Goal: Information Seeking & Learning: Check status

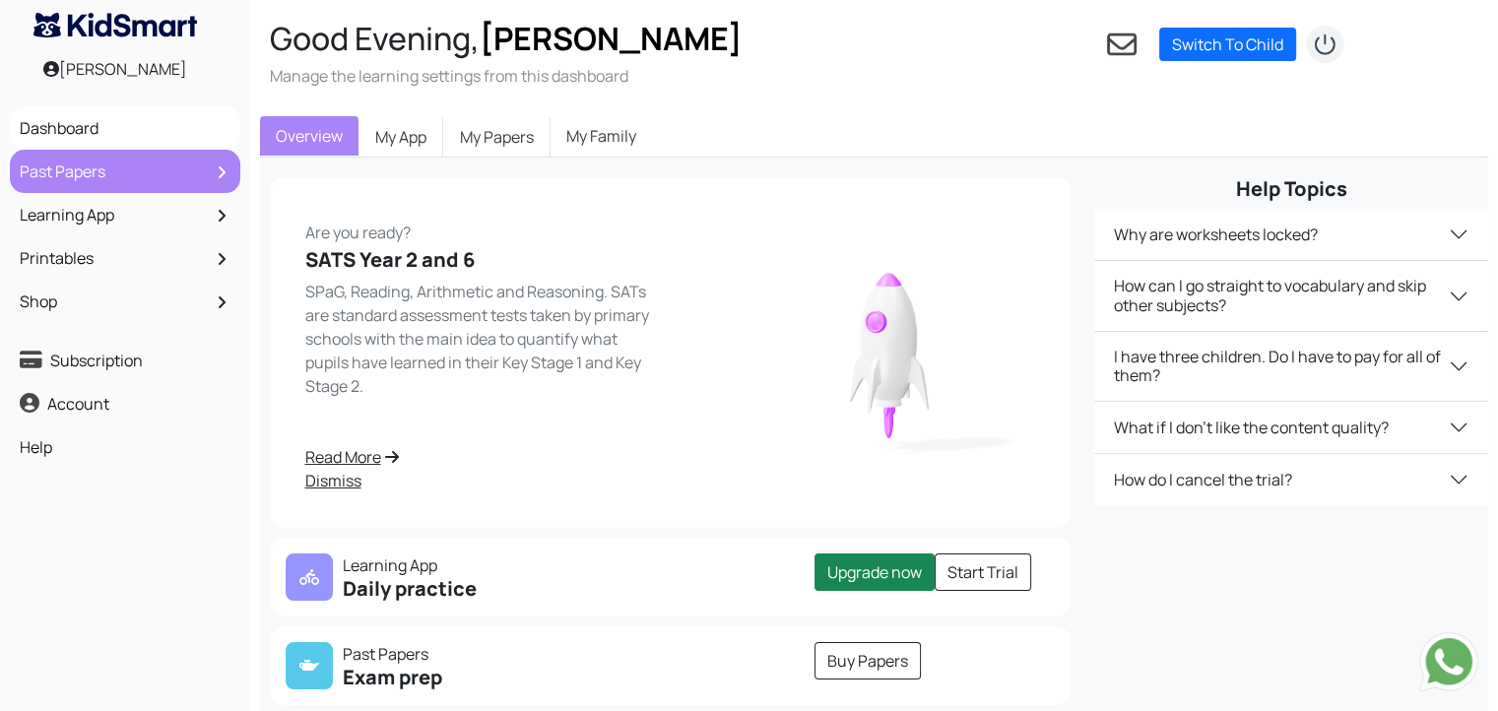
click at [75, 162] on link "Past Papers" at bounding box center [125, 171] width 221 height 33
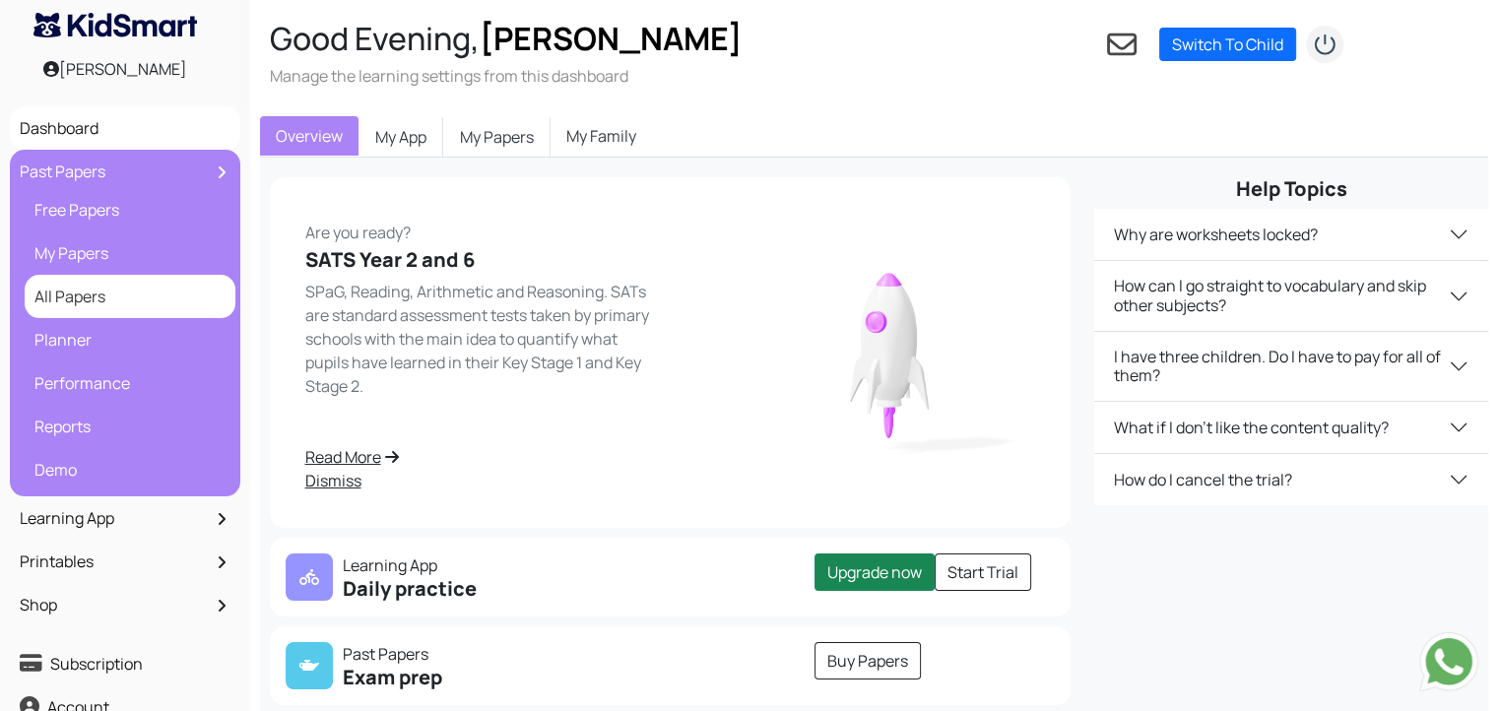
click at [99, 296] on link "All Papers" at bounding box center [130, 296] width 201 height 33
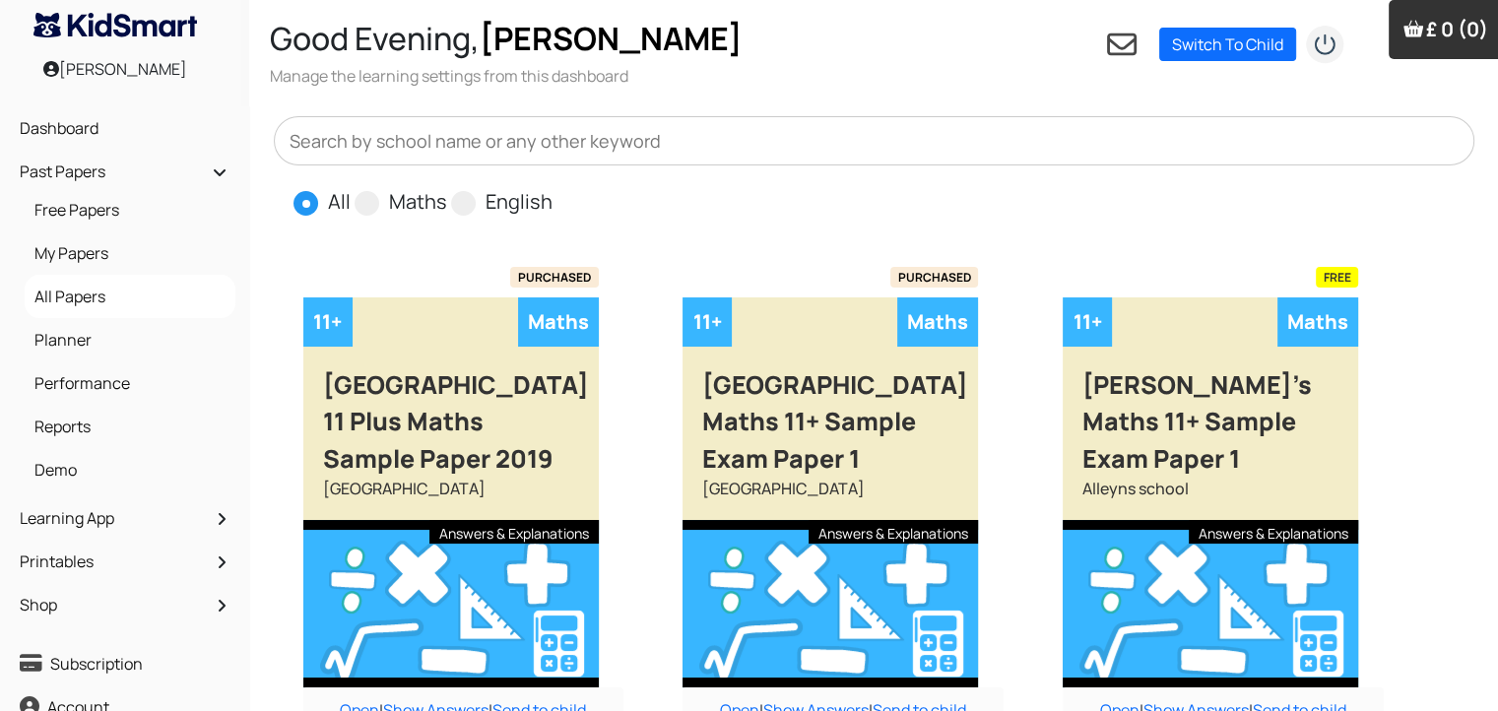
click at [1279, 134] on input "text" at bounding box center [874, 140] width 1201 height 49
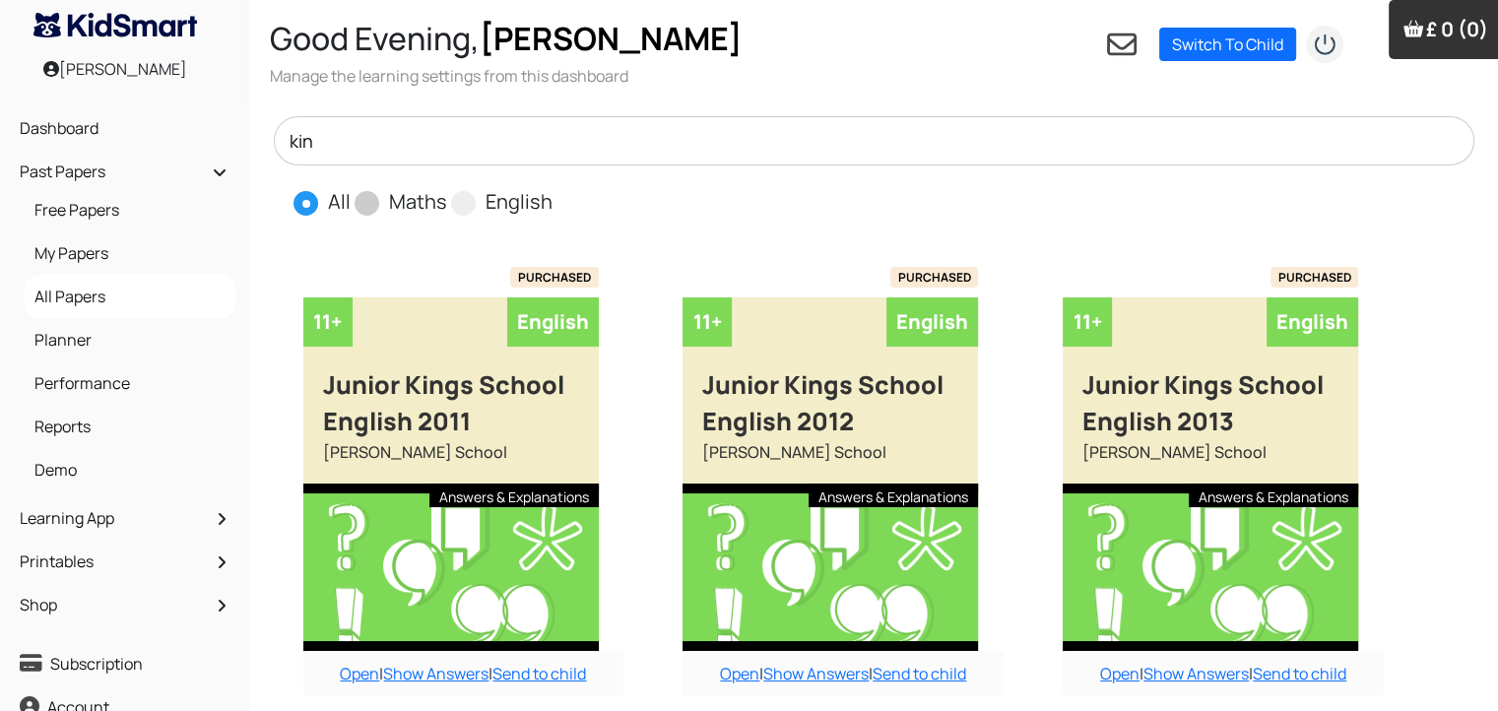
type input "kin"
click at [389, 203] on label "Maths" at bounding box center [418, 202] width 58 height 30
click at [447, 200] on input "Maths" at bounding box center [453, 193] width 13 height 13
radio input "true"
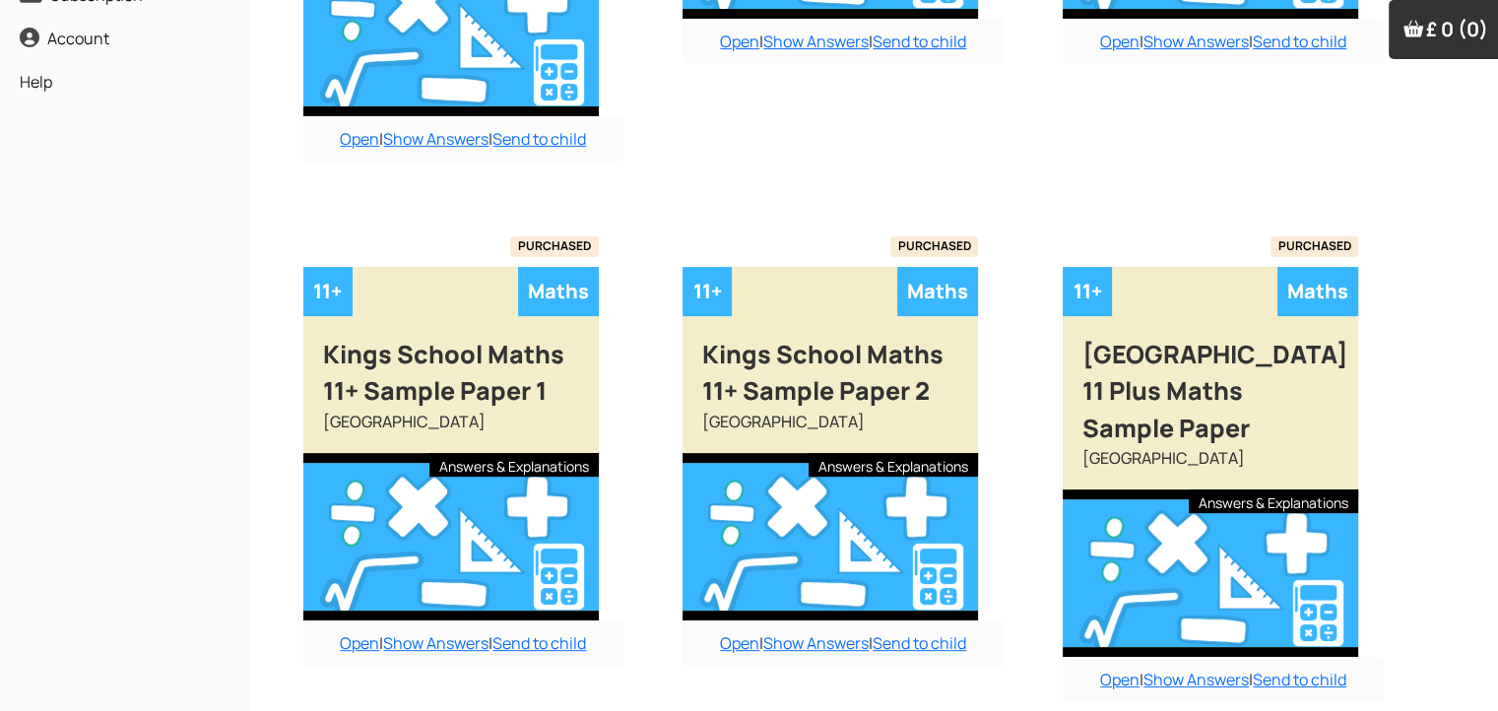
scroll to position [682, 0]
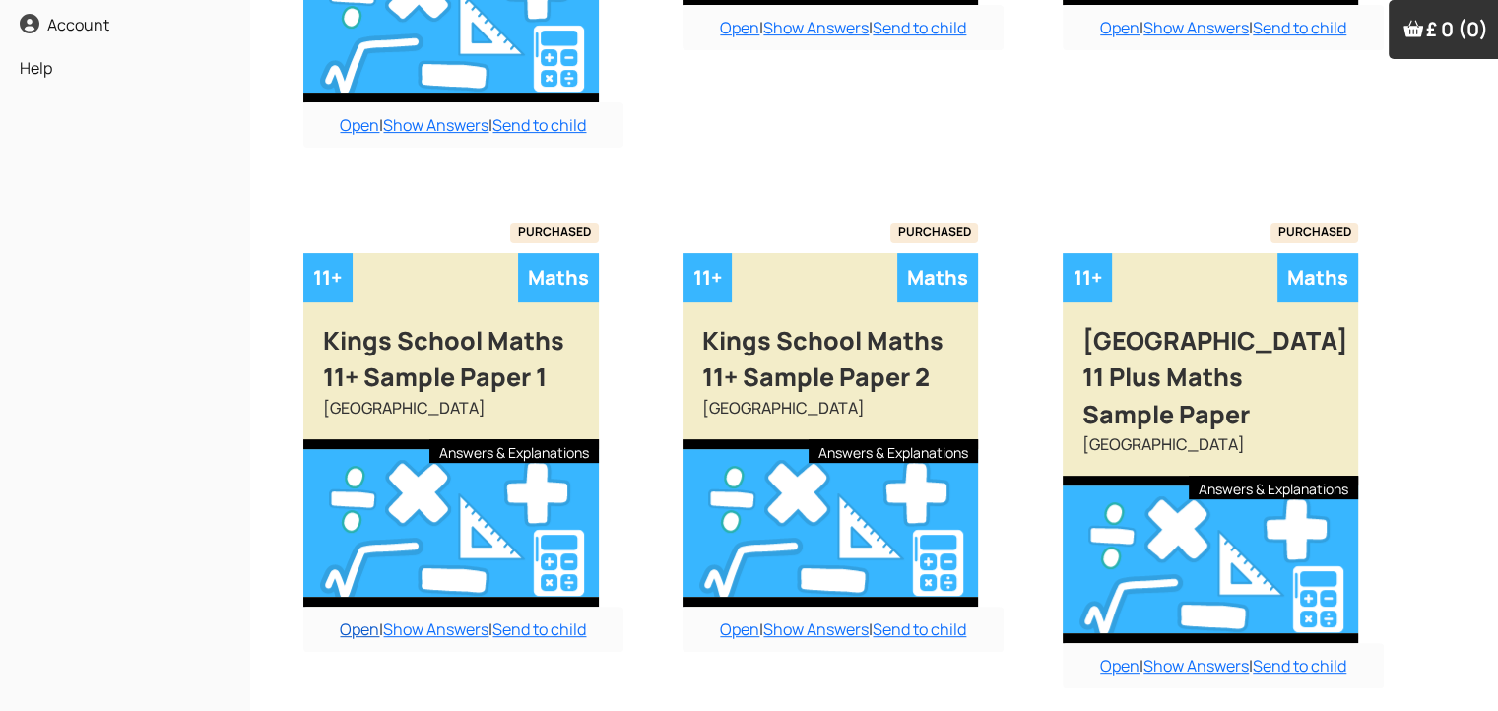
click at [360, 618] on link "Open" at bounding box center [359, 629] width 39 height 22
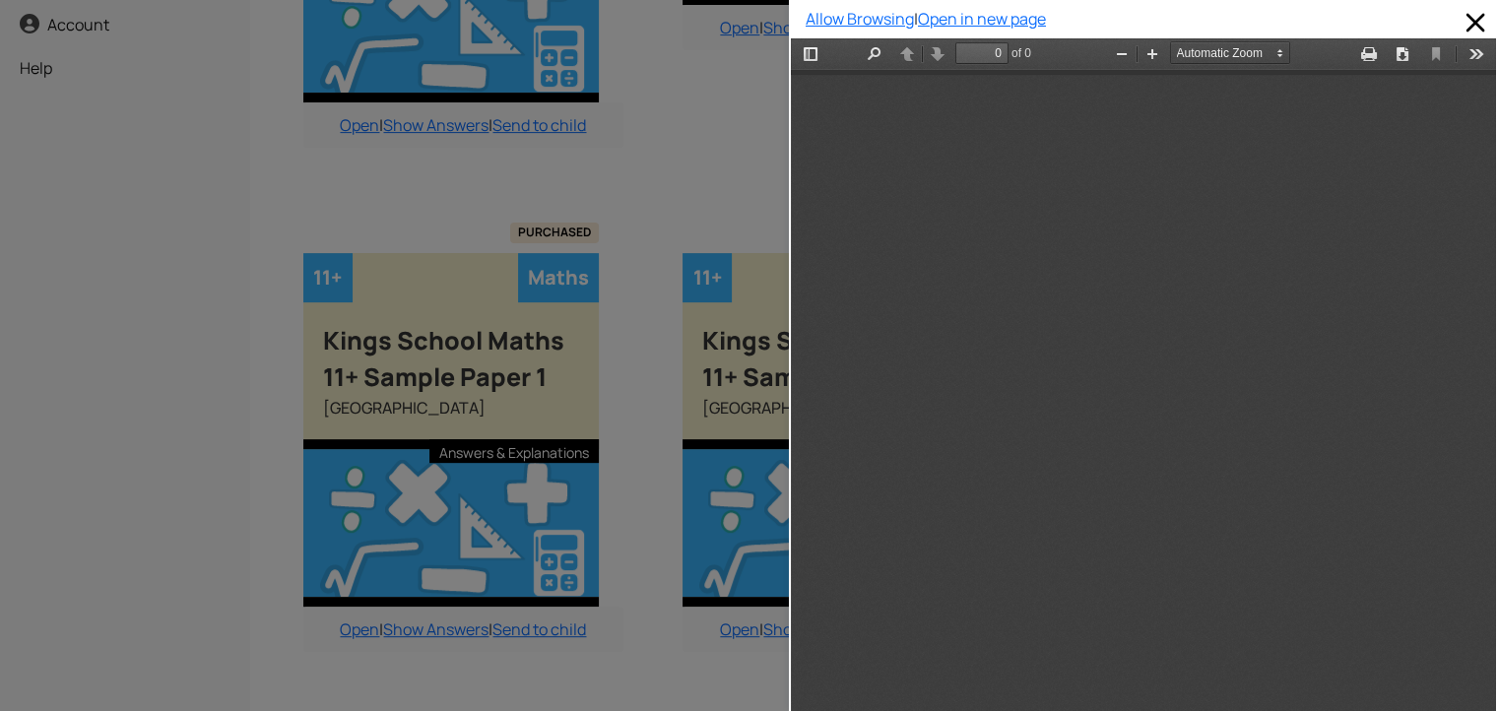
scroll to position [0, 0]
type input "1"
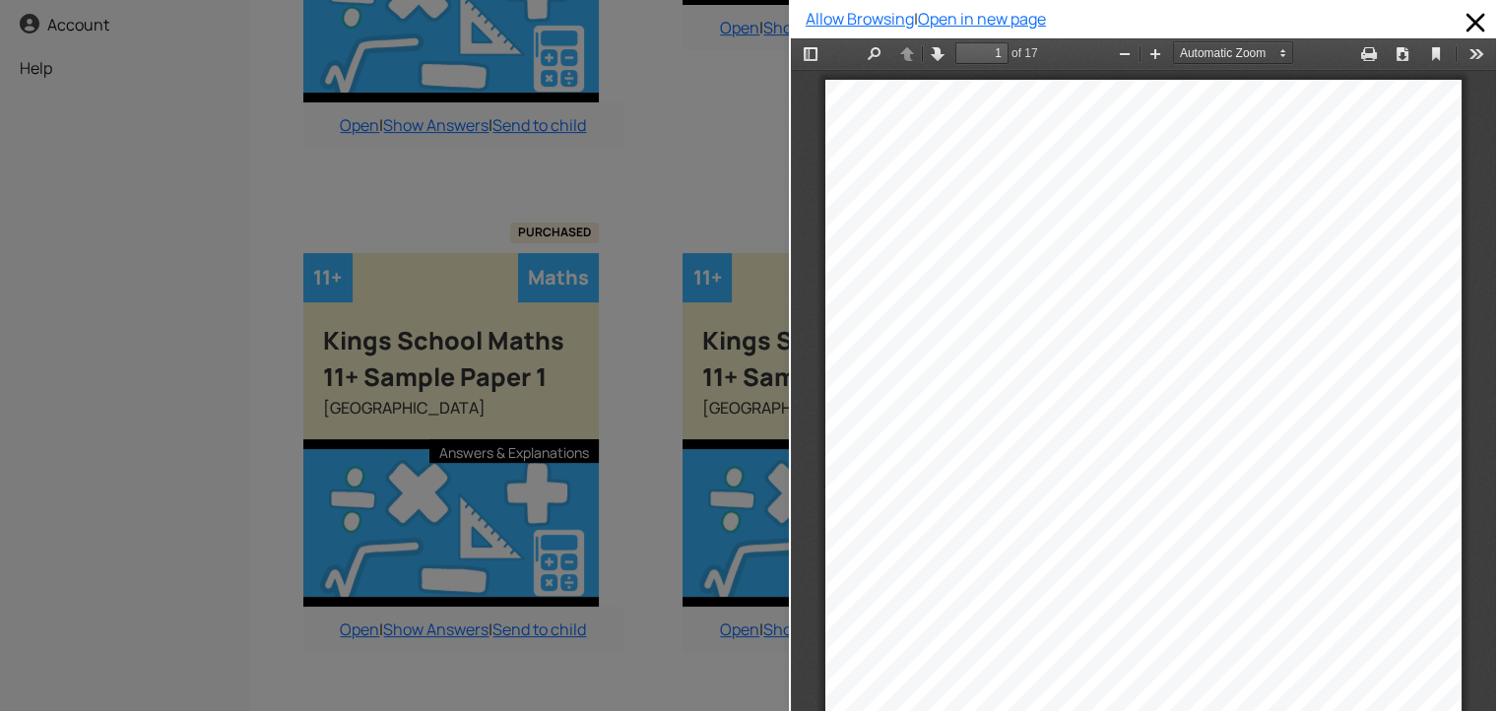
scroll to position [10, 0]
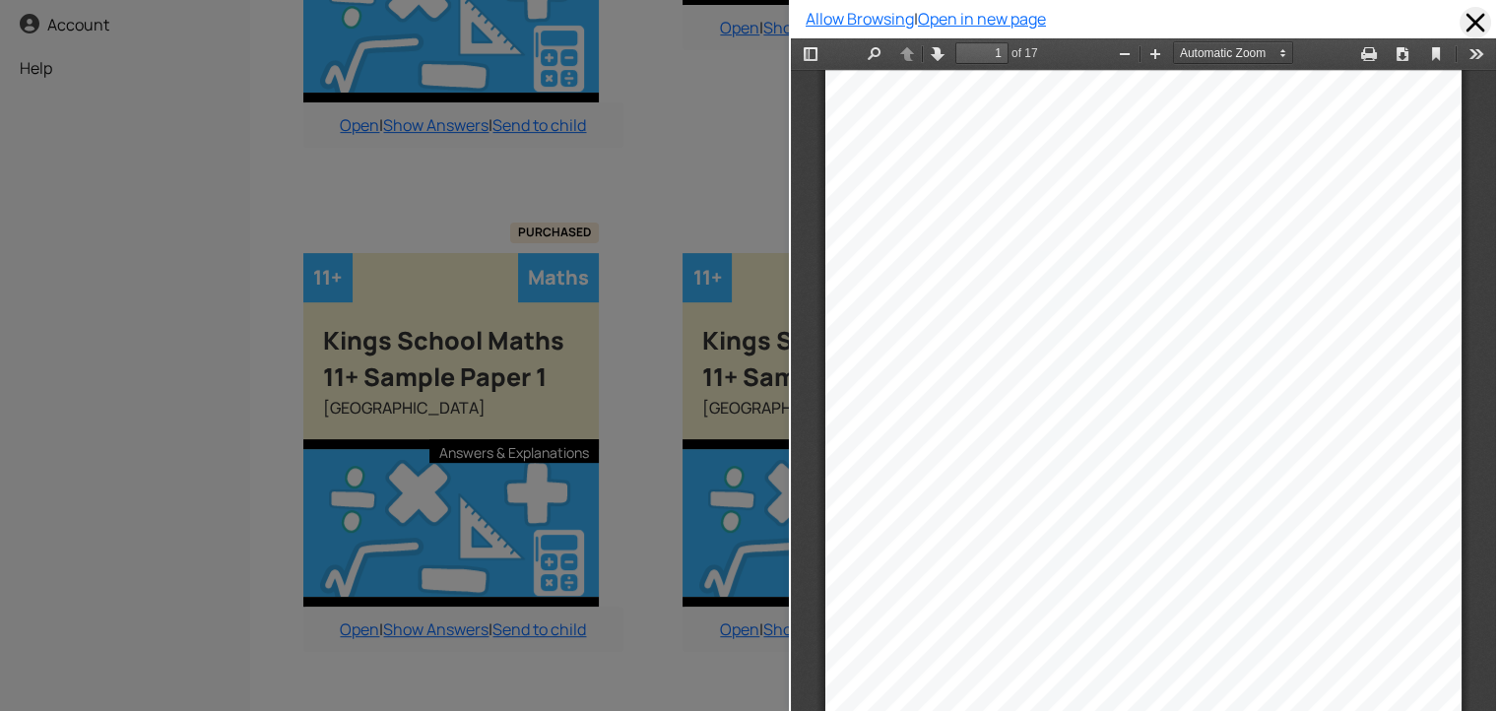
click at [1463, 18] on span at bounding box center [1475, 23] width 32 height 32
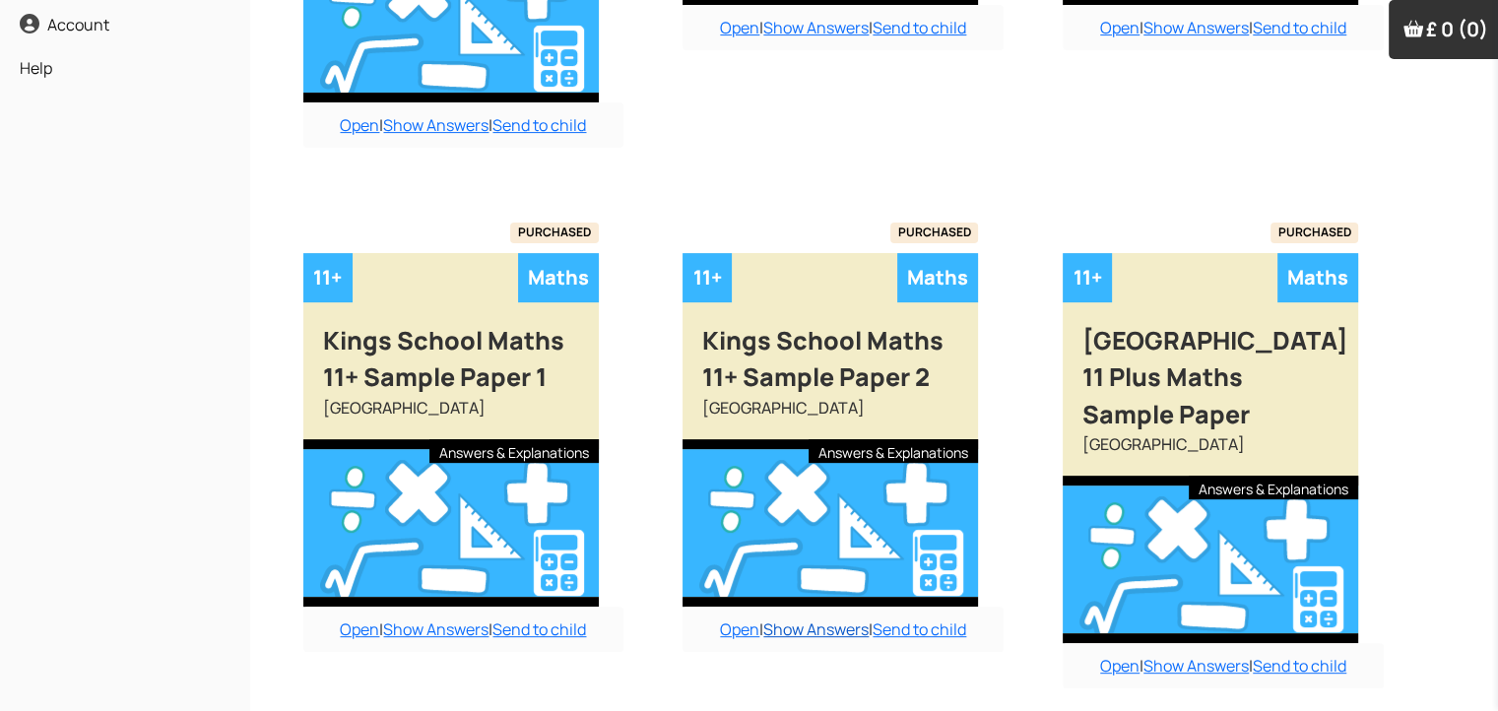
click at [847, 618] on link "Show Answers" at bounding box center [815, 629] width 105 height 22
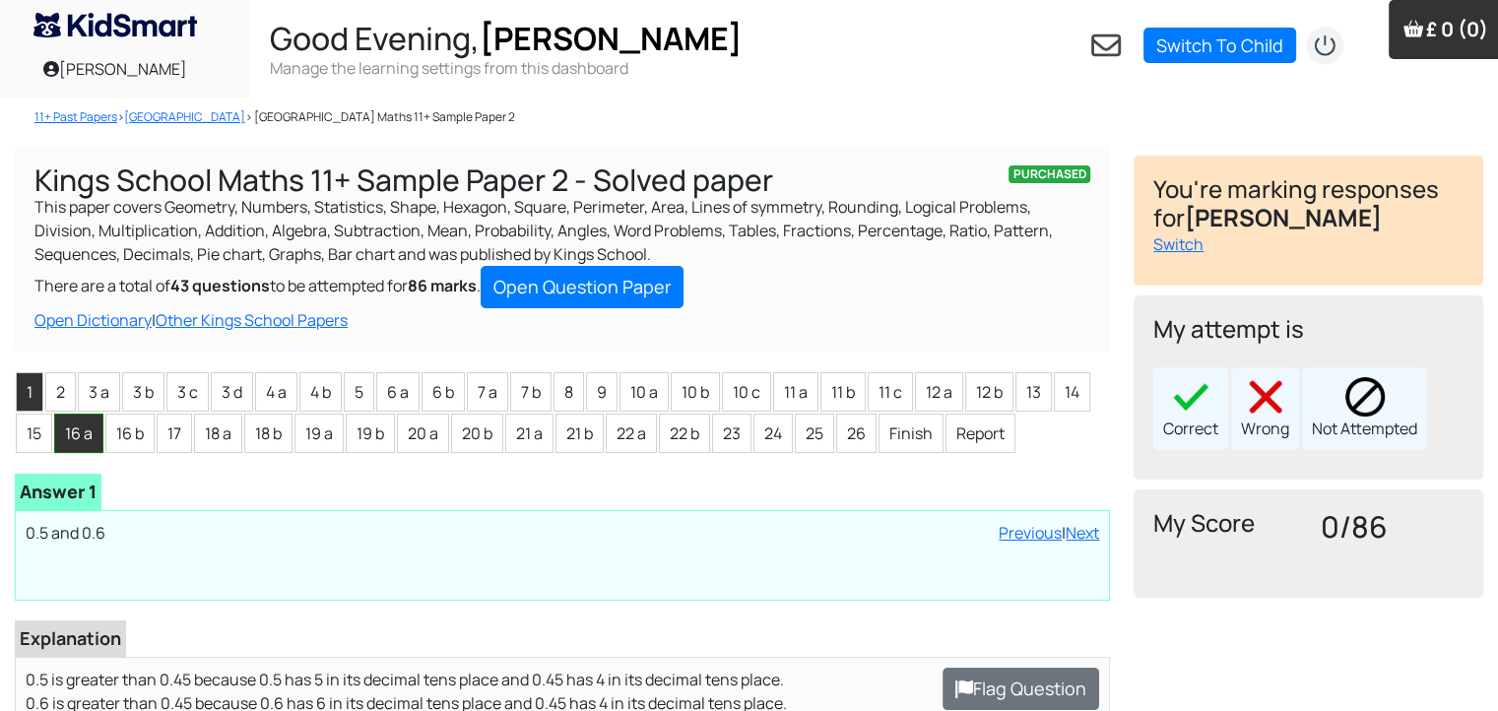
click at [72, 418] on li "16 a" at bounding box center [78, 433] width 49 height 39
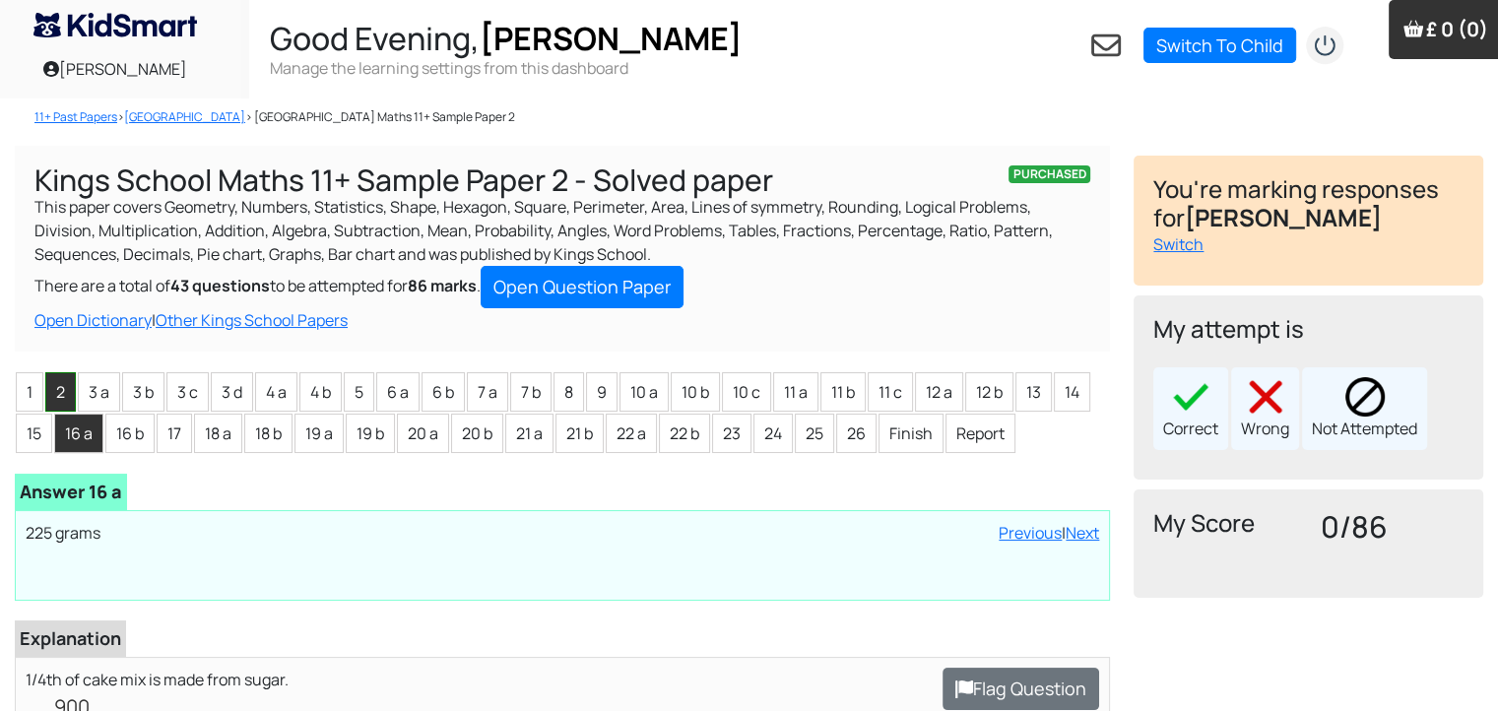
click at [51, 396] on li "2" at bounding box center [60, 391] width 31 height 39
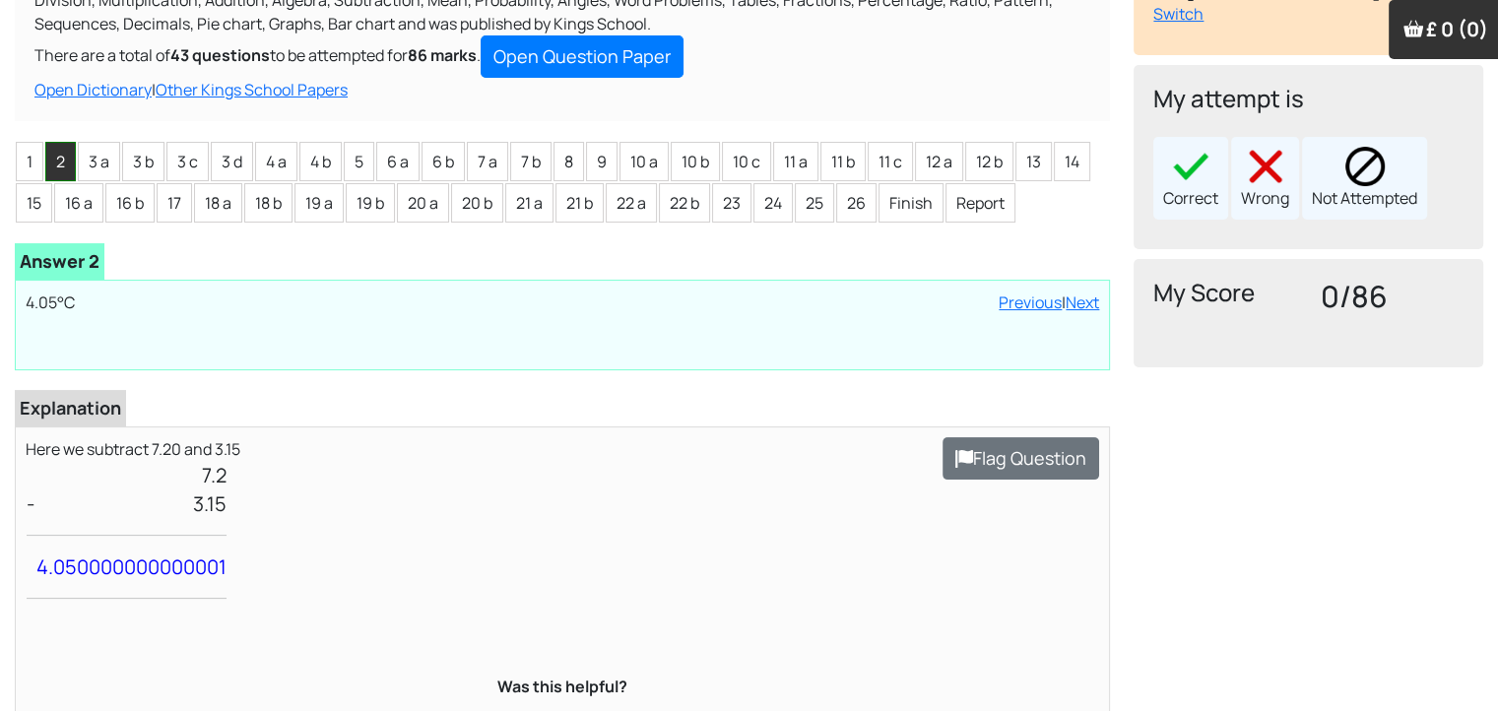
scroll to position [247, 0]
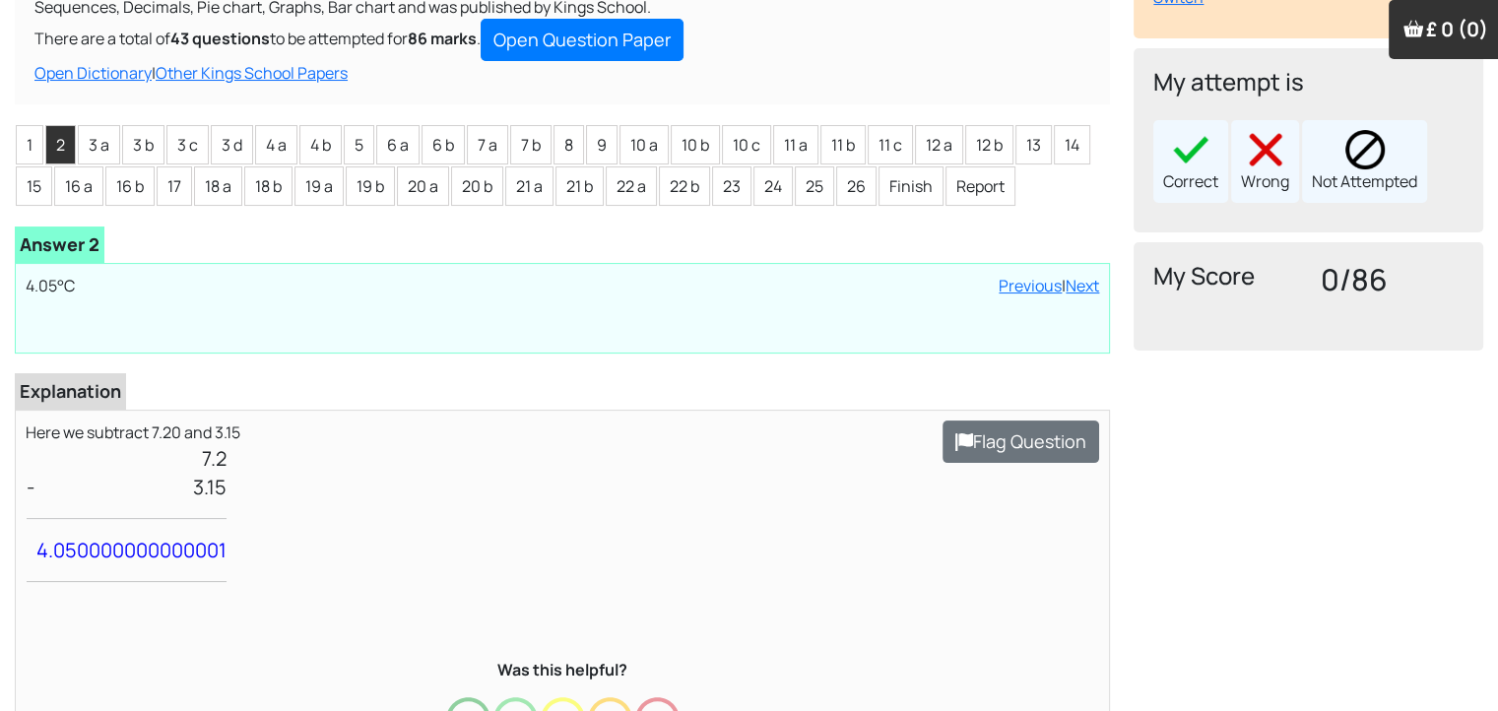
click at [1, 328] on div "11+ Past Papers > [GEOGRAPHIC_DATA] > [GEOGRAPHIC_DATA] Maths 11+ Sample Paper …" at bounding box center [749, 361] width 1498 height 1021
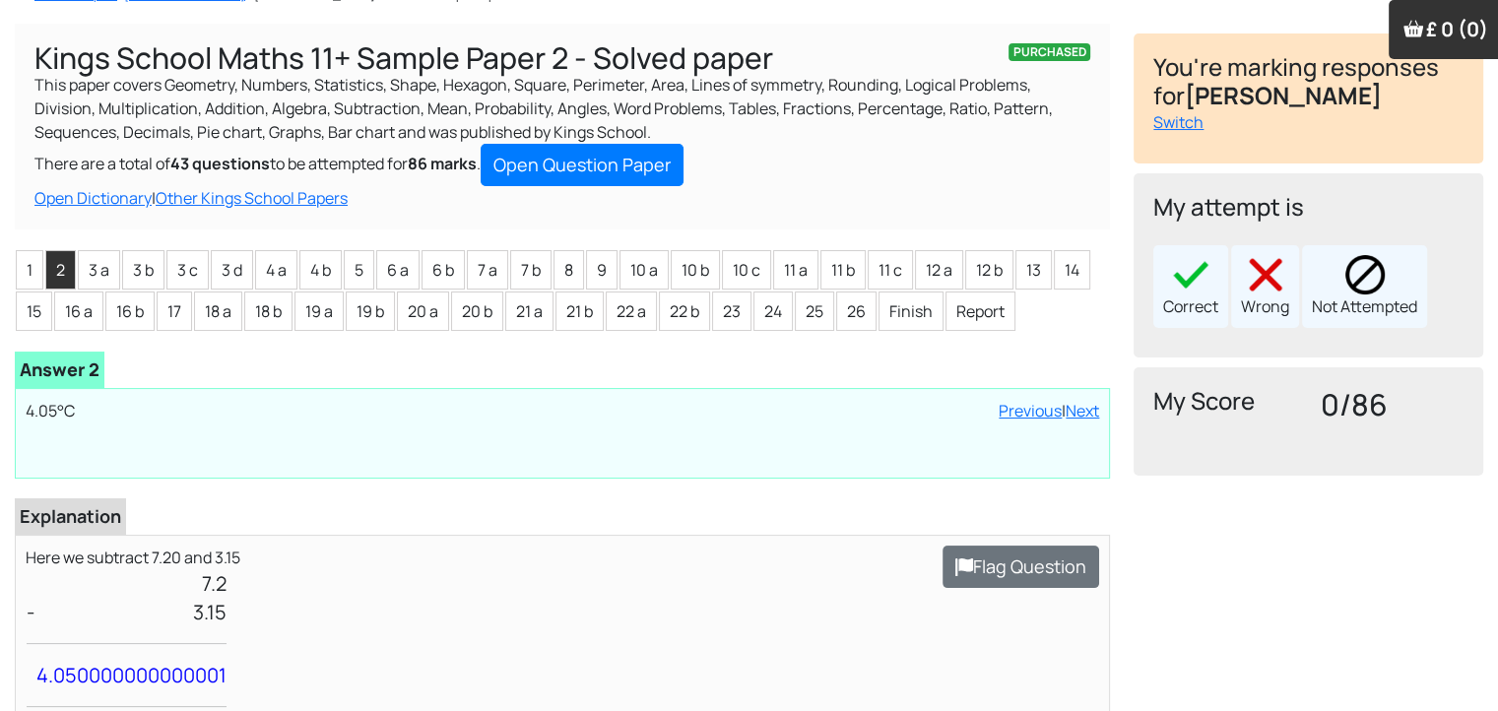
scroll to position [118, 0]
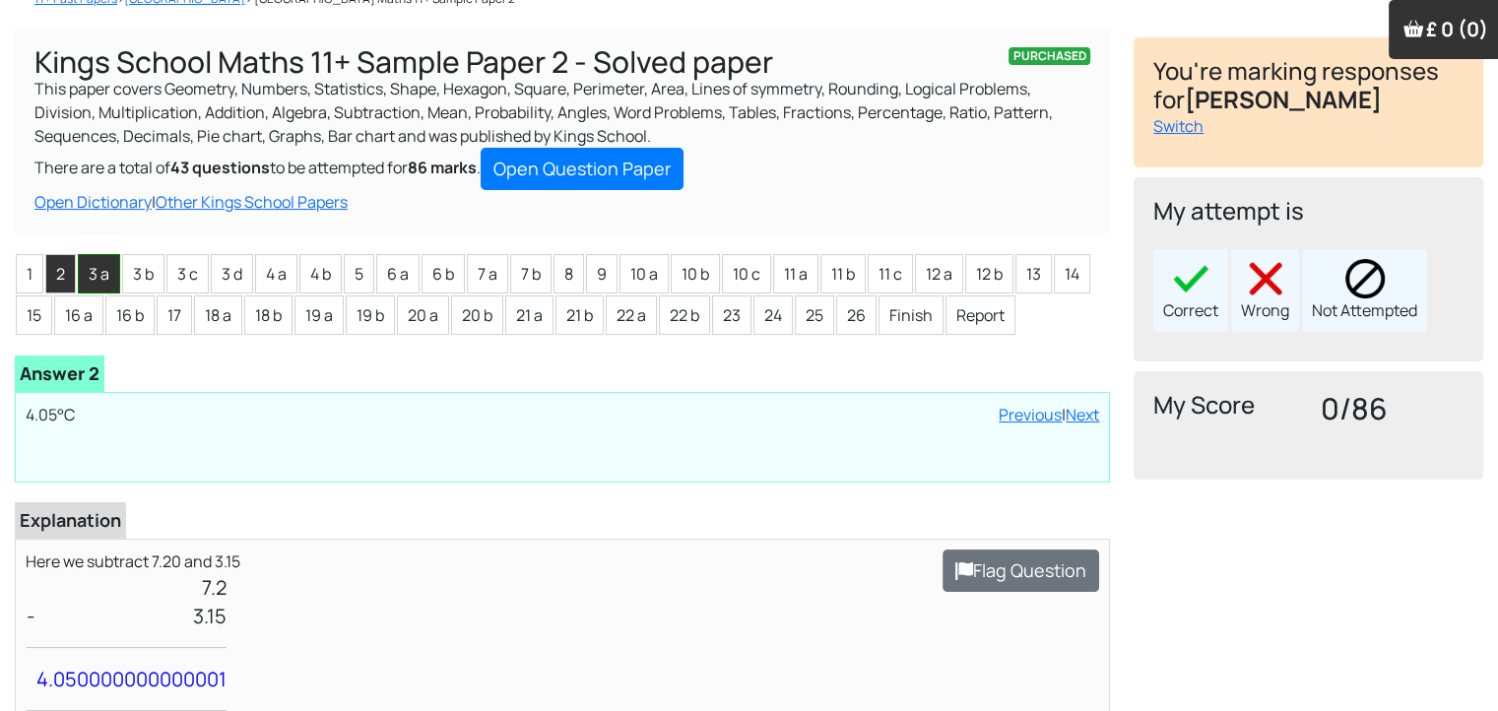
click at [98, 276] on li "3 a" at bounding box center [99, 273] width 42 height 39
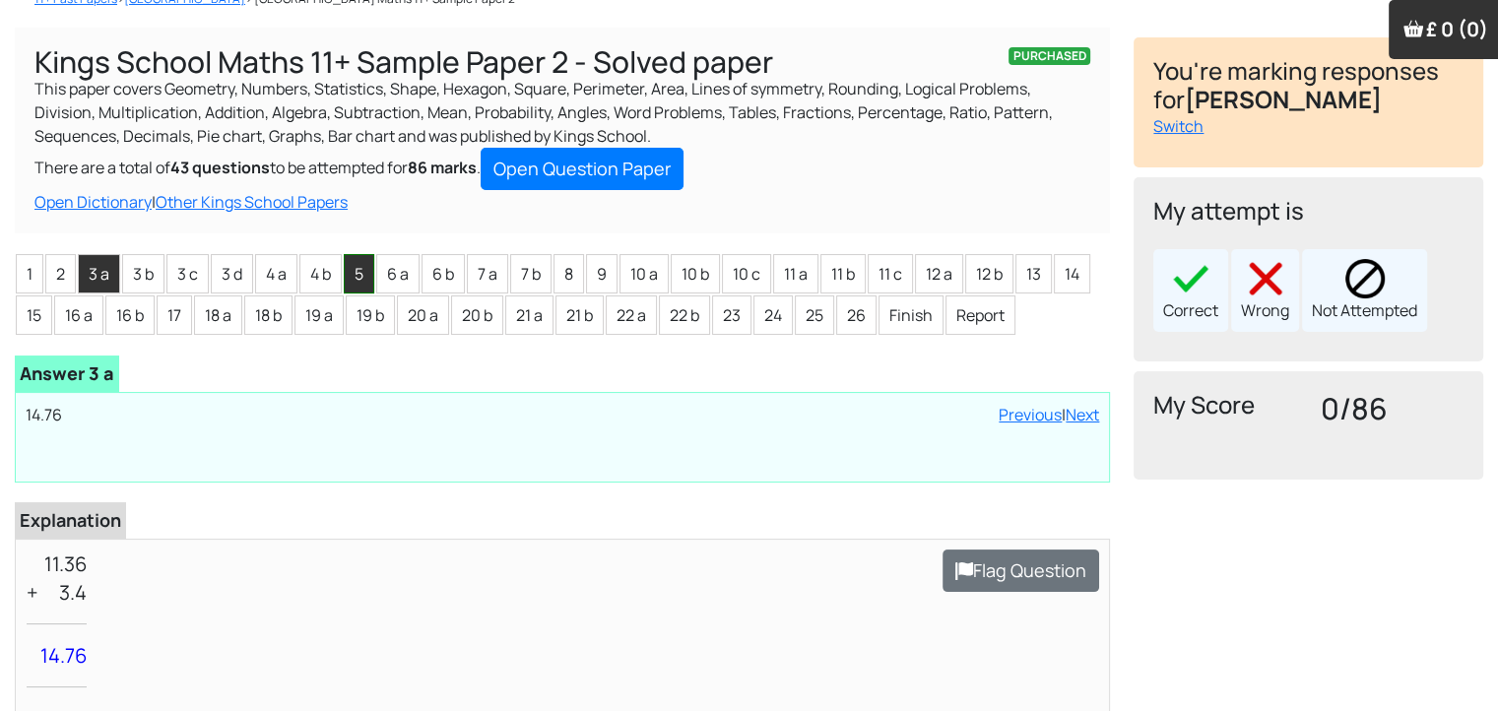
click at [356, 288] on li "5" at bounding box center [359, 273] width 31 height 39
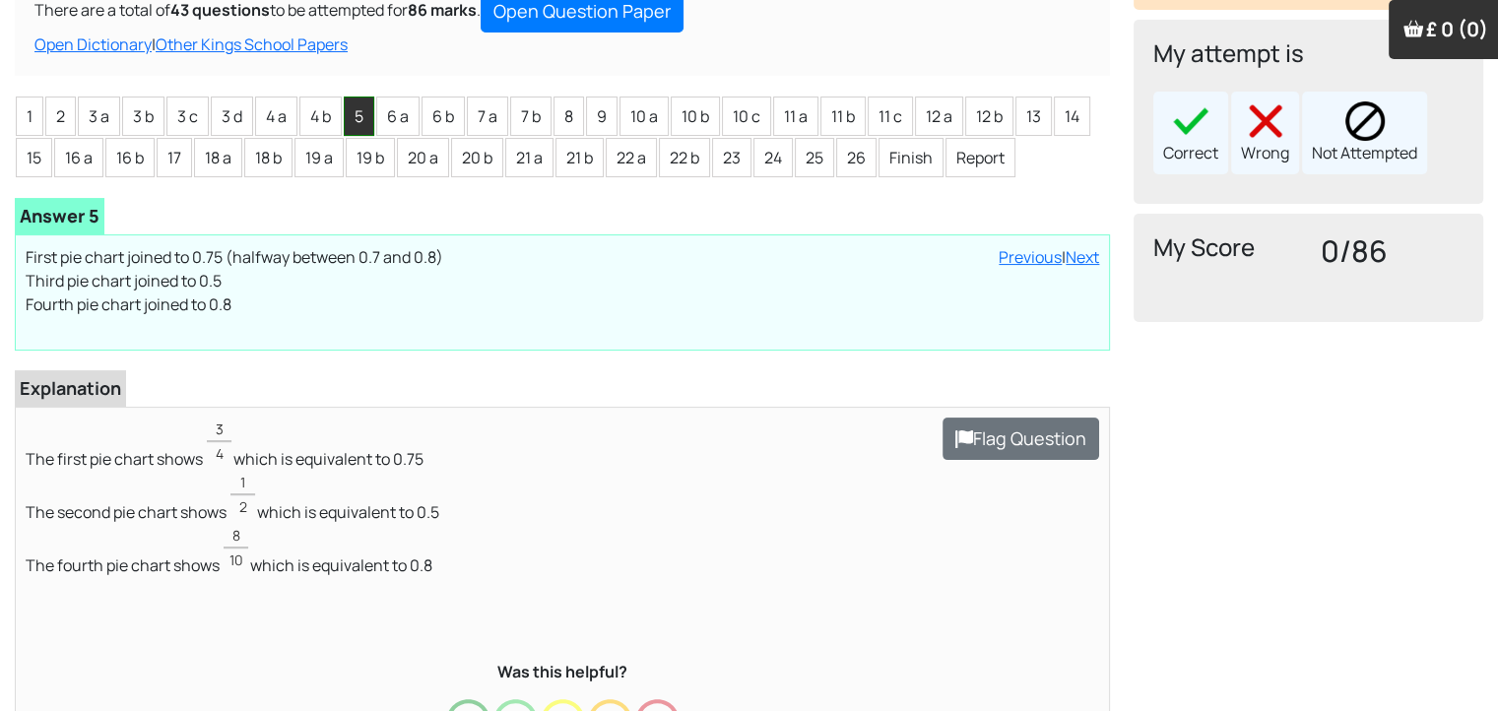
scroll to position [291, 0]
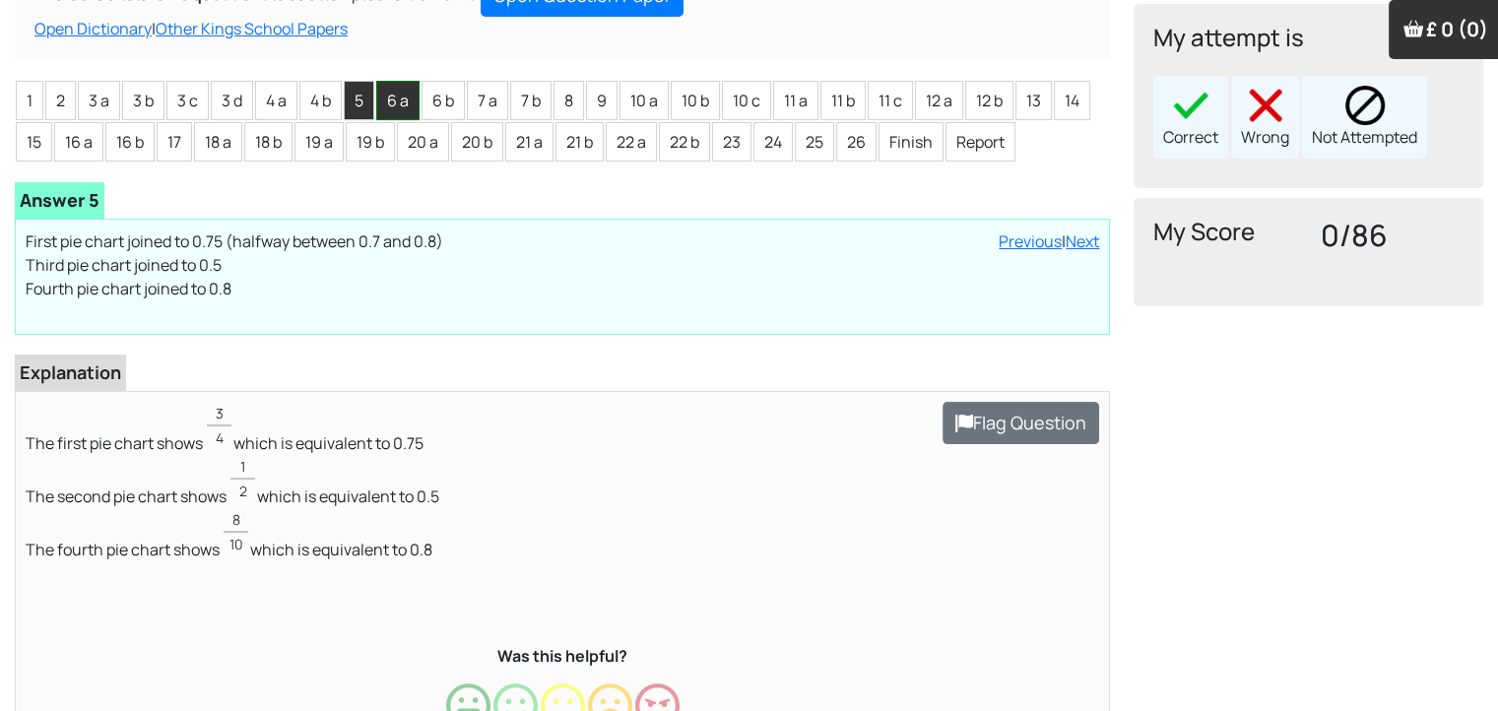
click at [400, 110] on li "6 a" at bounding box center [397, 100] width 43 height 39
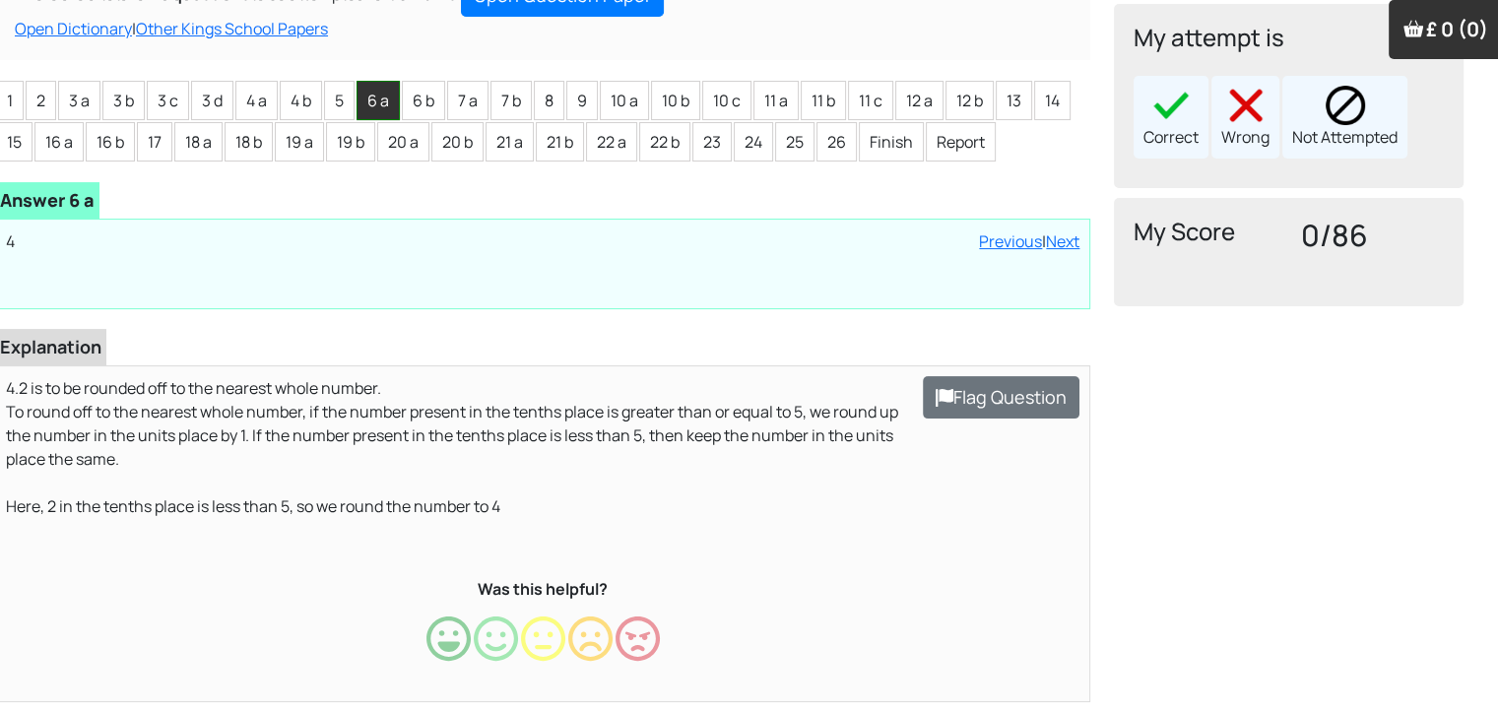
scroll to position [292, 0]
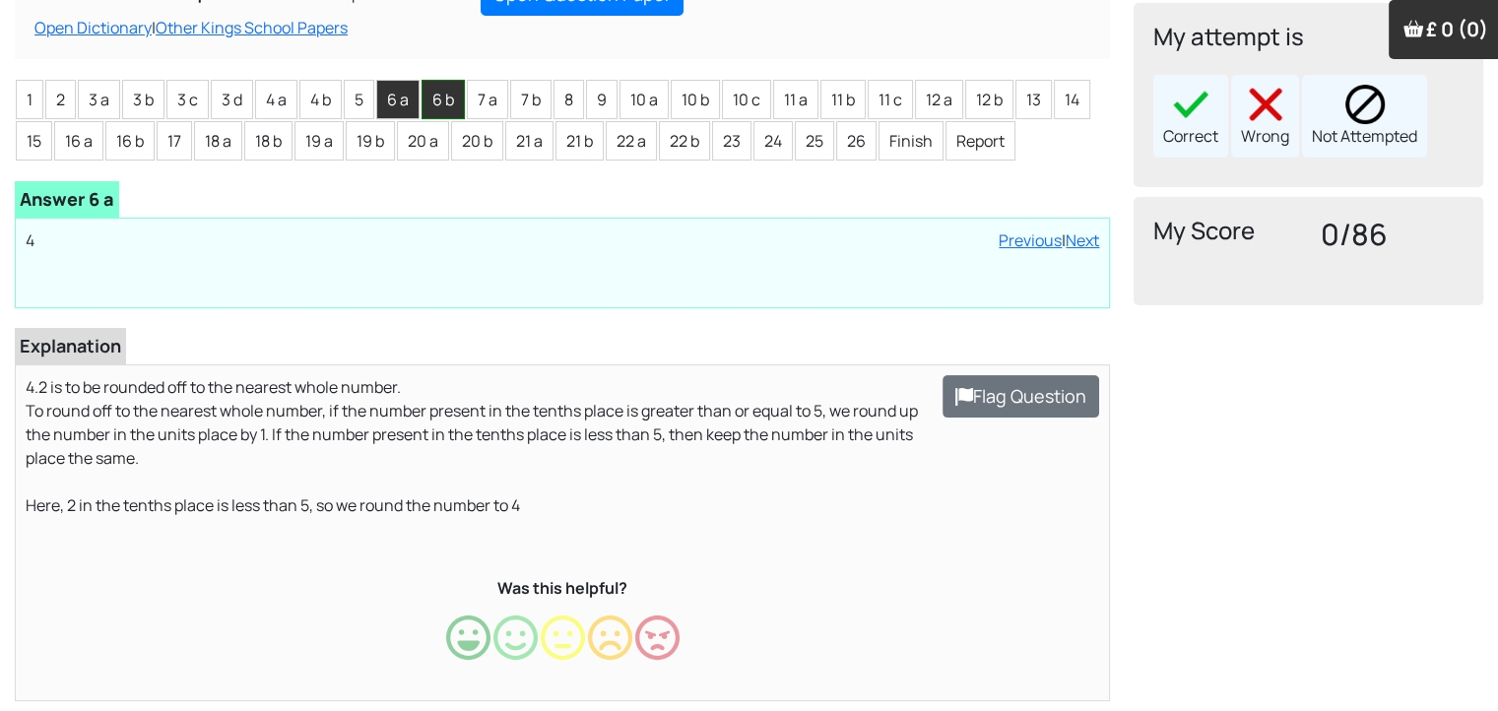
click at [449, 87] on li "6 b" at bounding box center [442, 99] width 43 height 39
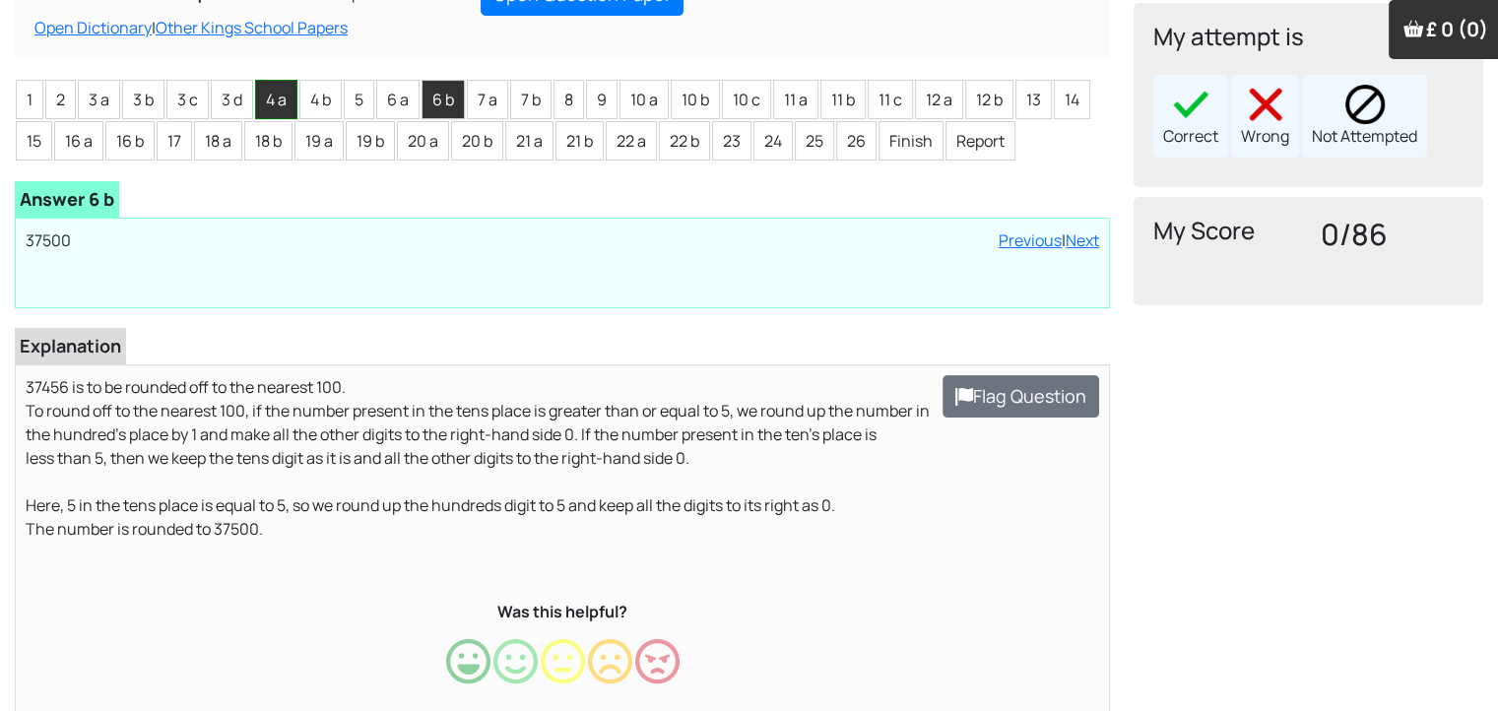
click at [288, 102] on li "4 a" at bounding box center [276, 99] width 42 height 39
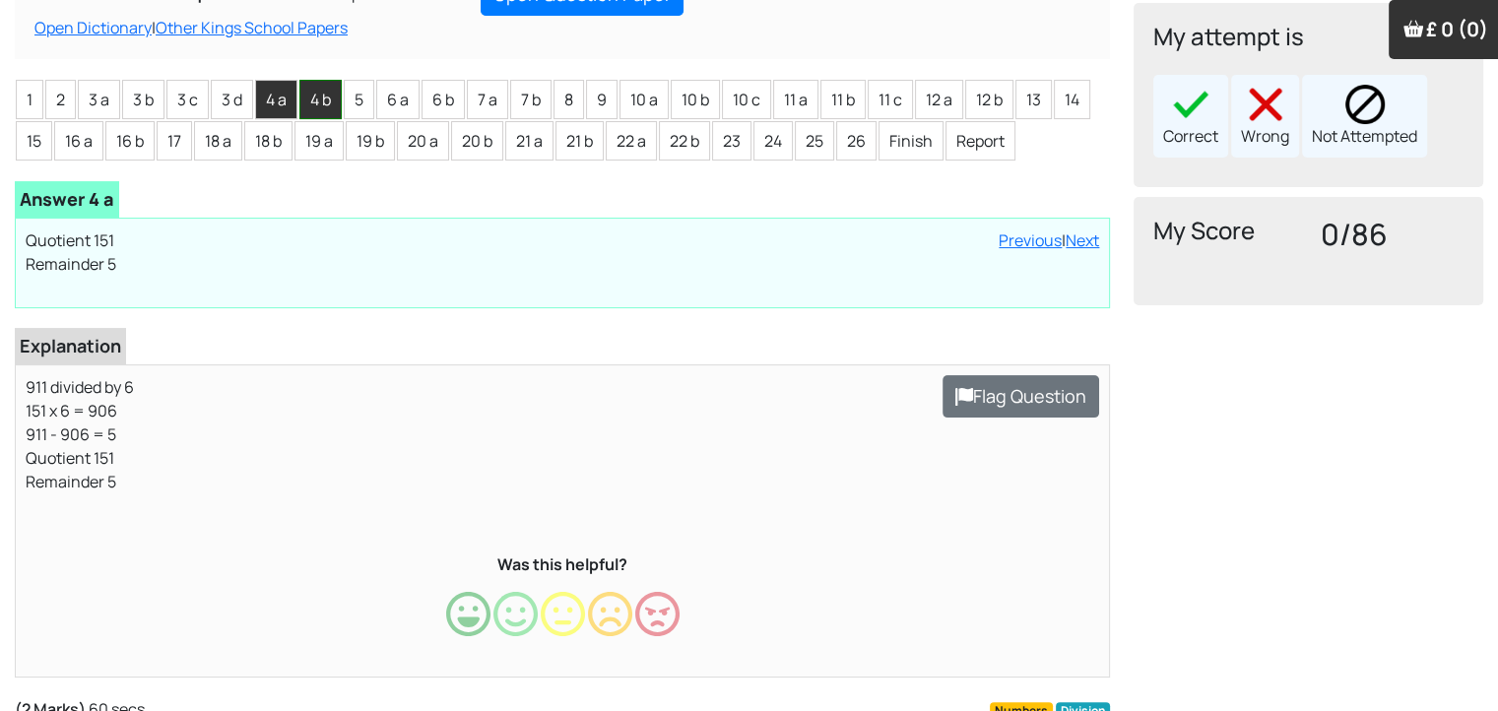
click at [319, 90] on li "4 b" at bounding box center [320, 99] width 42 height 39
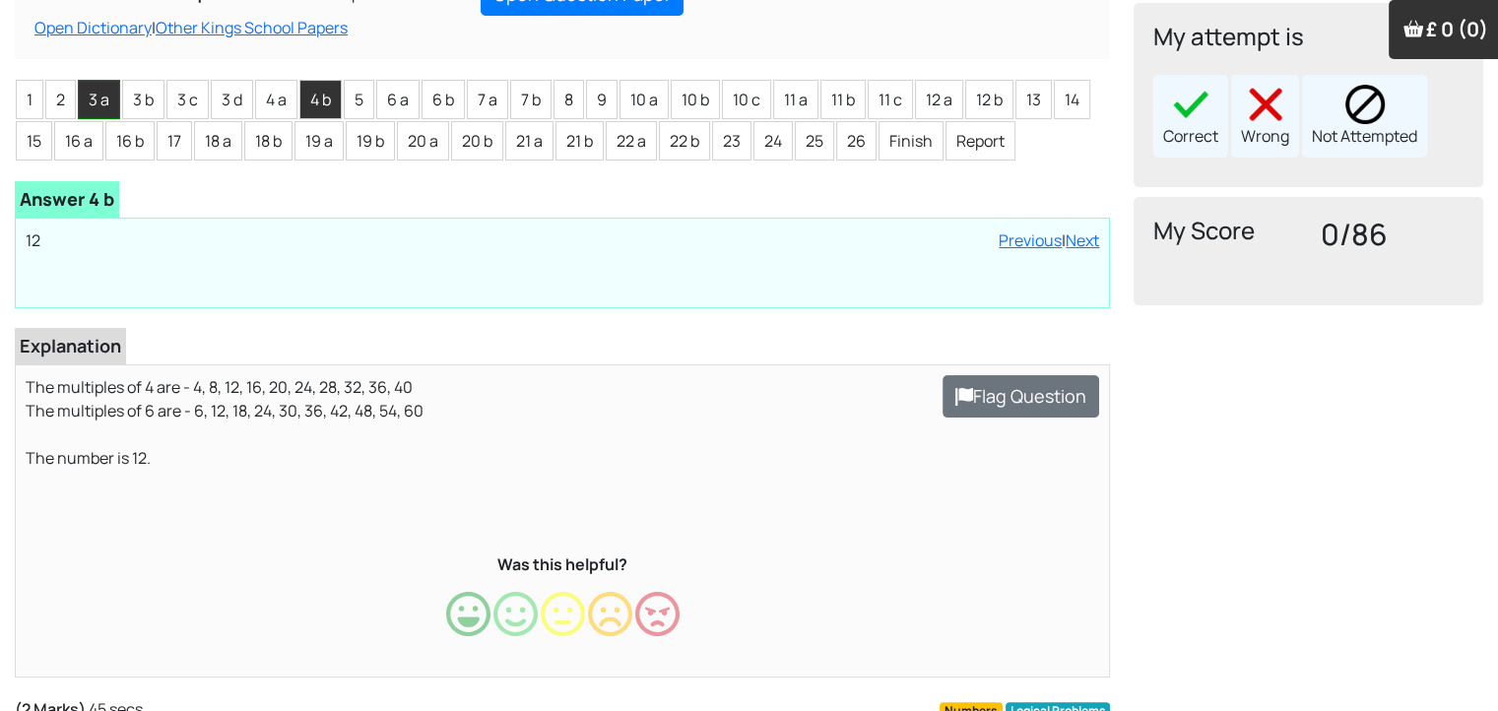
click at [78, 102] on li "3 a" at bounding box center [99, 99] width 42 height 39
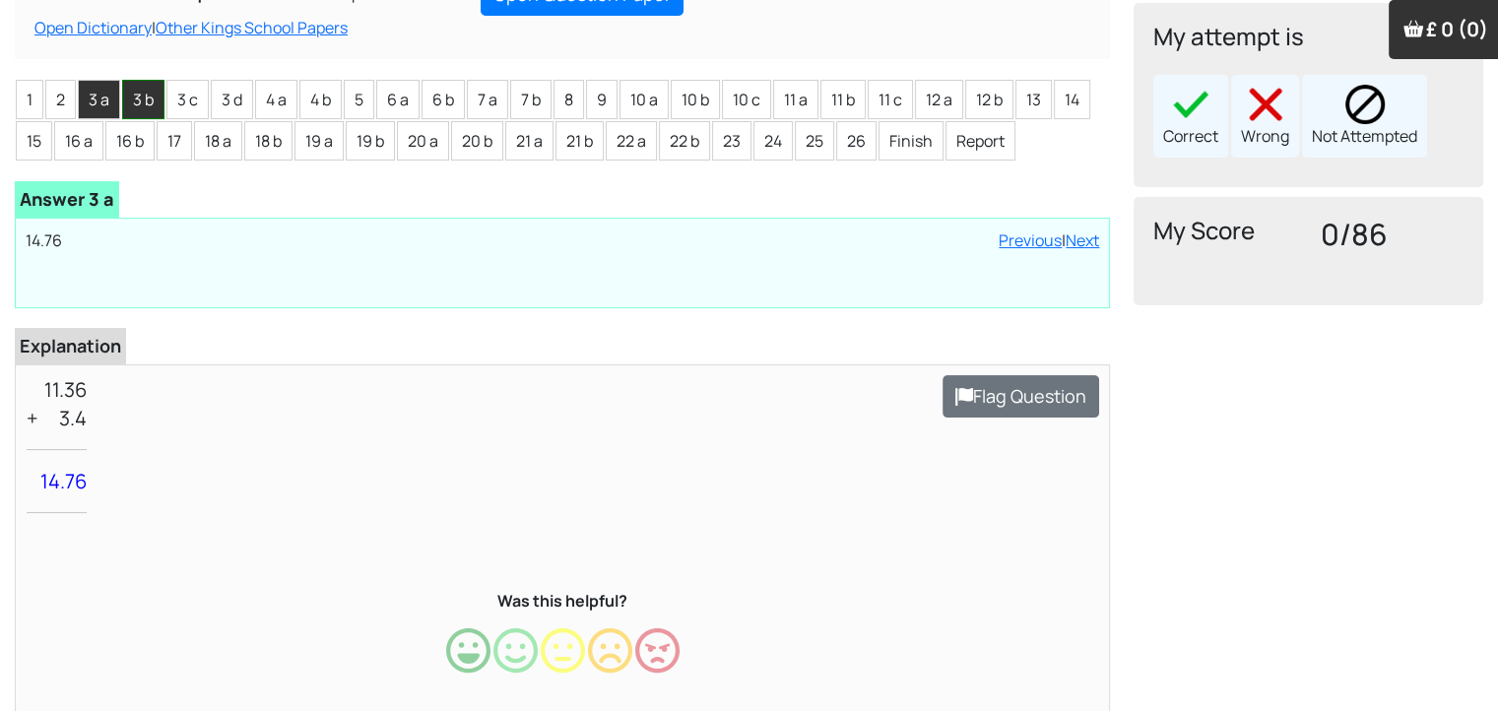
click at [131, 96] on li "3 b" at bounding box center [143, 99] width 42 height 39
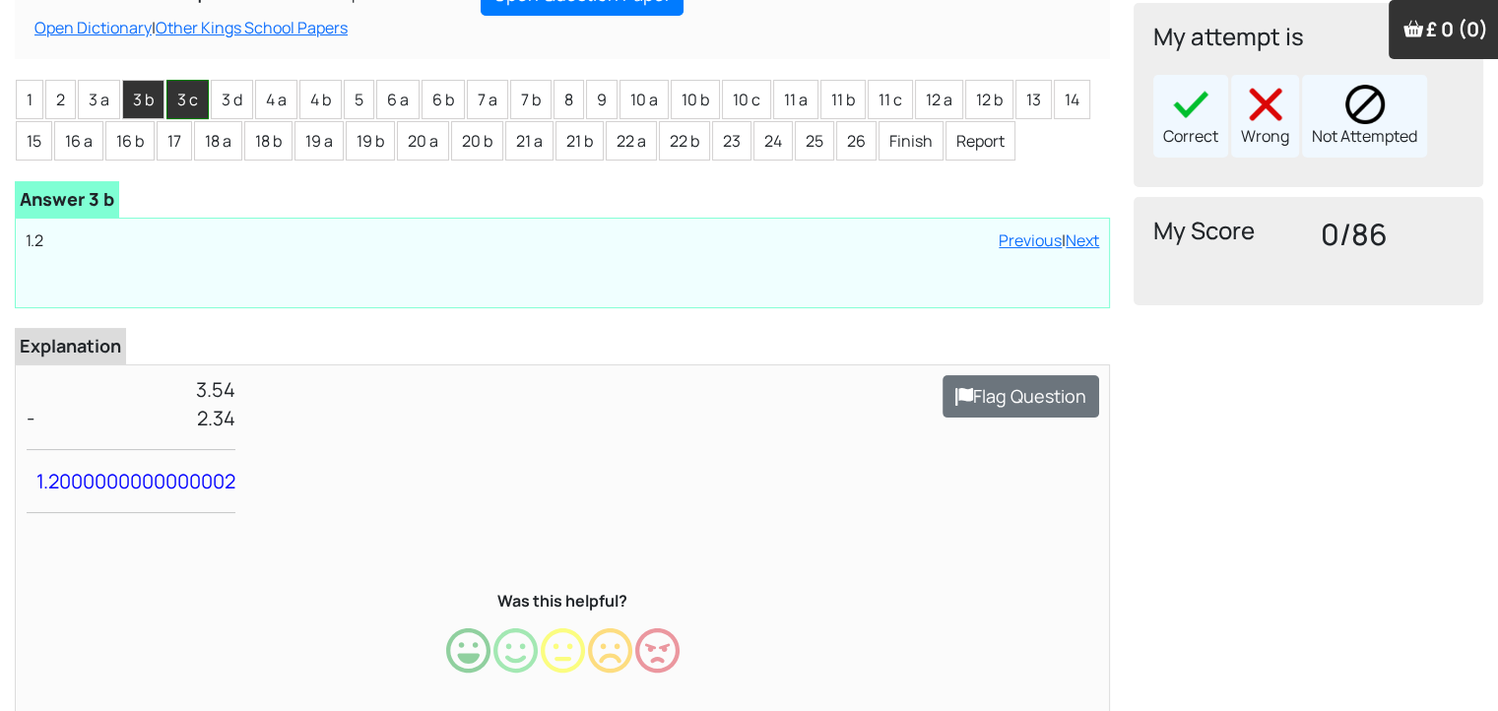
click at [189, 95] on li "3 c" at bounding box center [187, 99] width 42 height 39
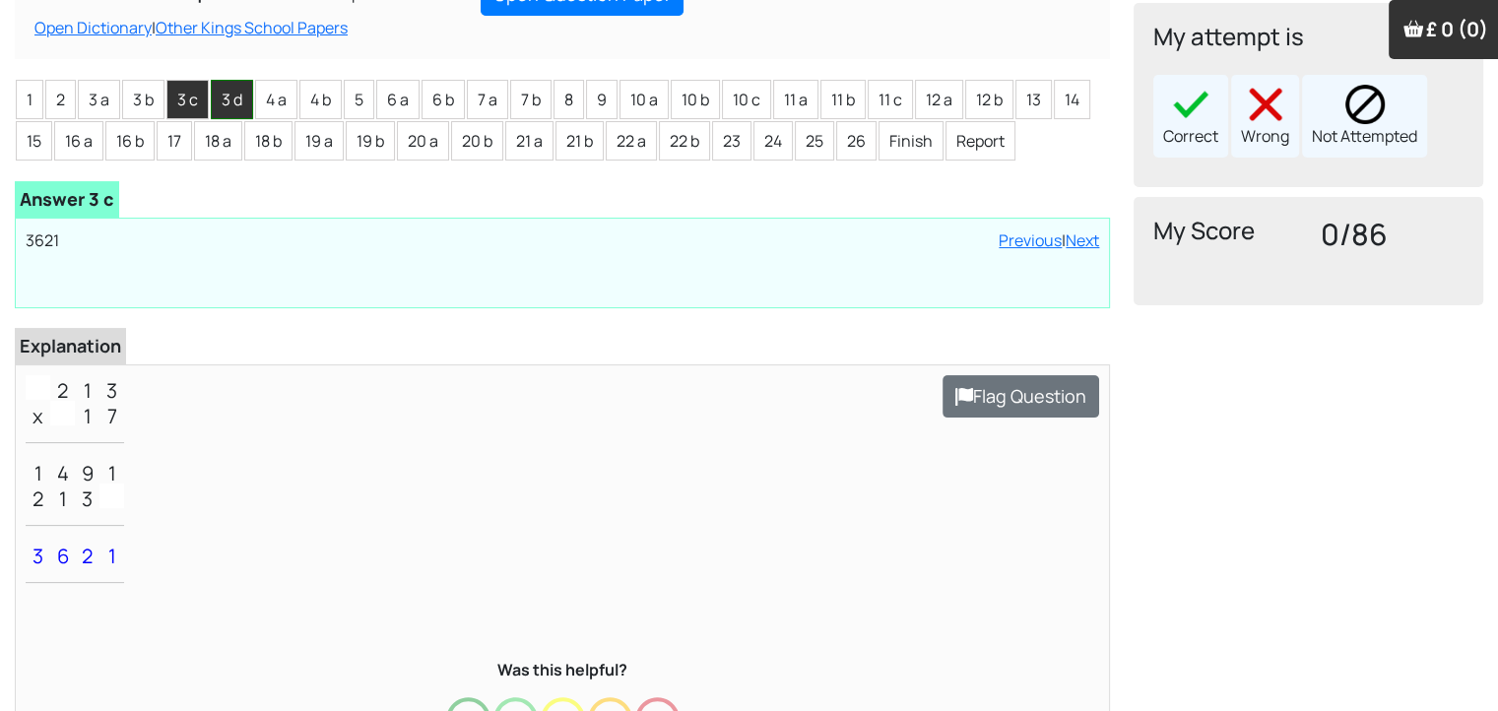
click at [232, 106] on li "3 d" at bounding box center [232, 99] width 42 height 39
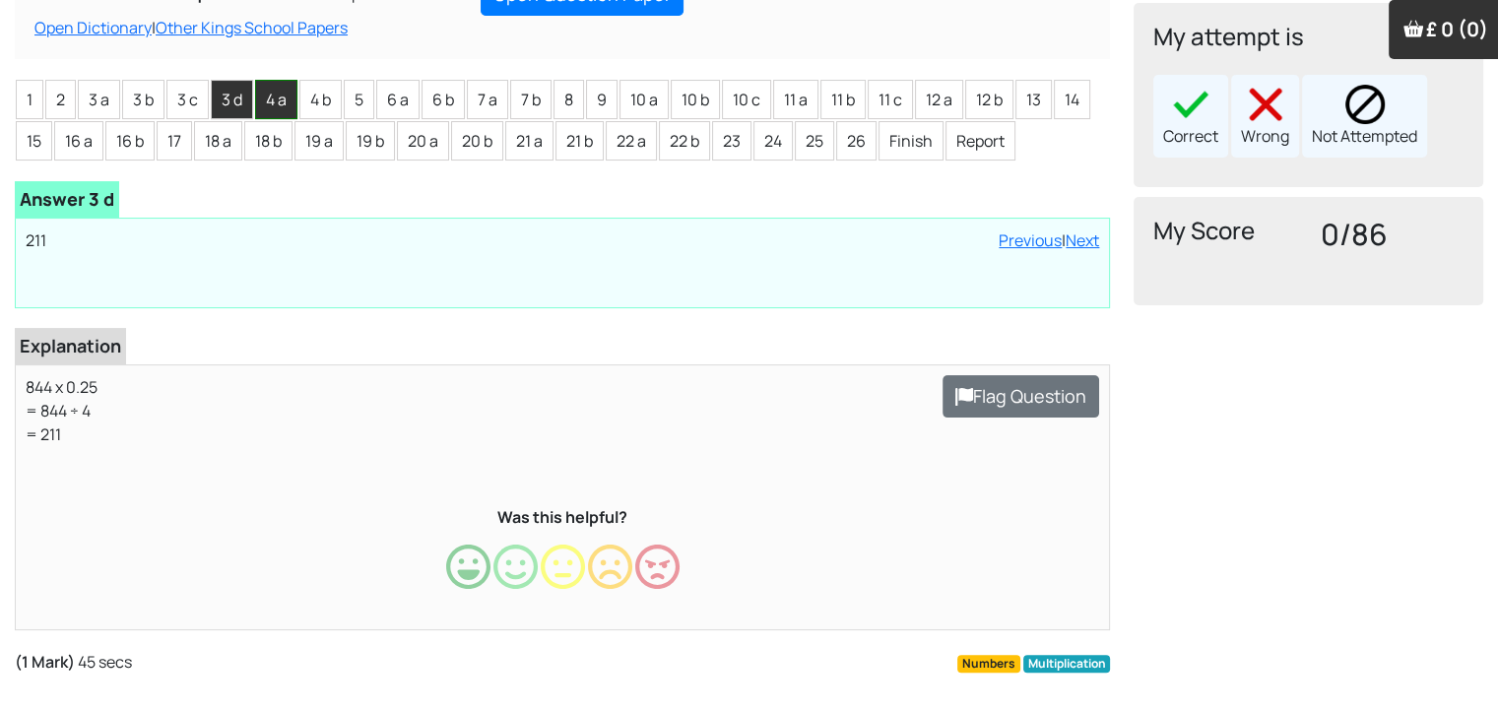
click at [260, 97] on li "4 a" at bounding box center [276, 99] width 42 height 39
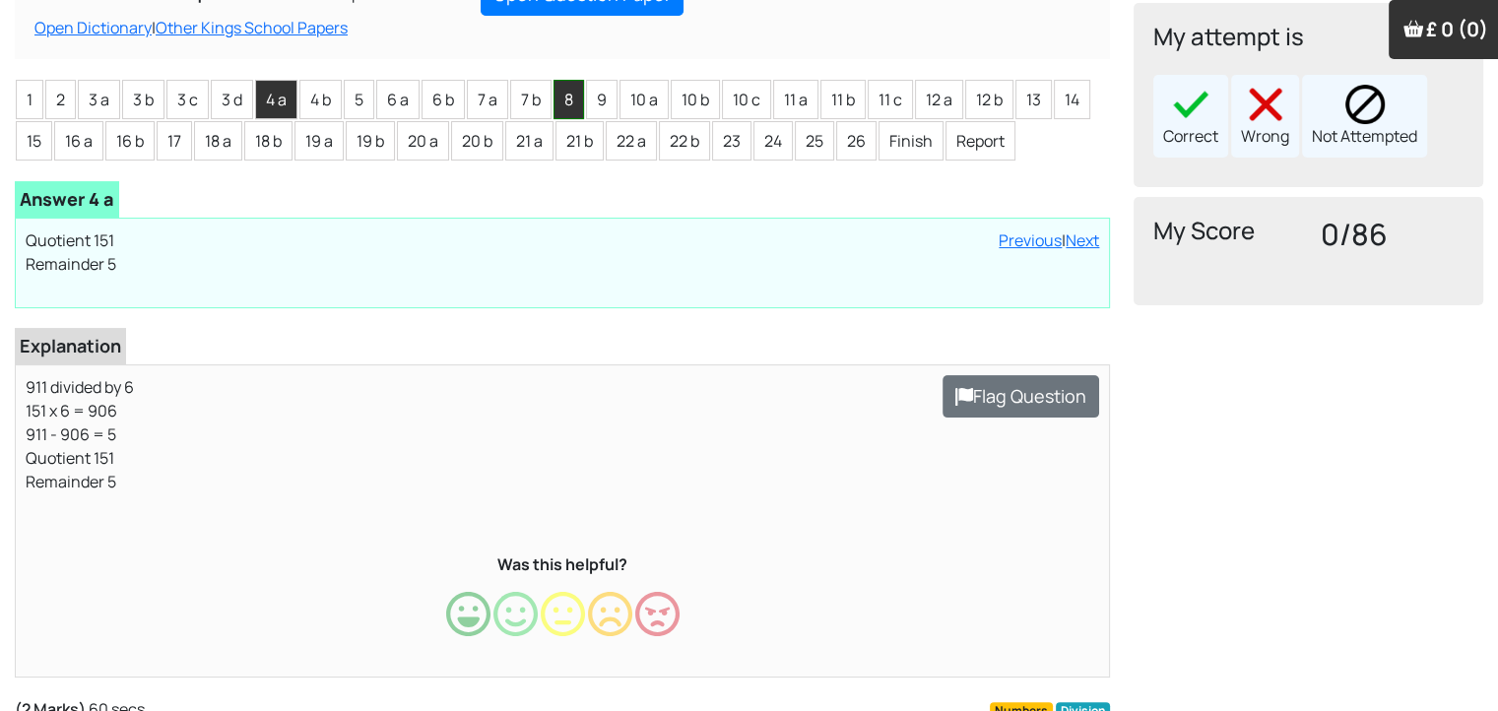
click at [568, 106] on li "8" at bounding box center [568, 99] width 31 height 39
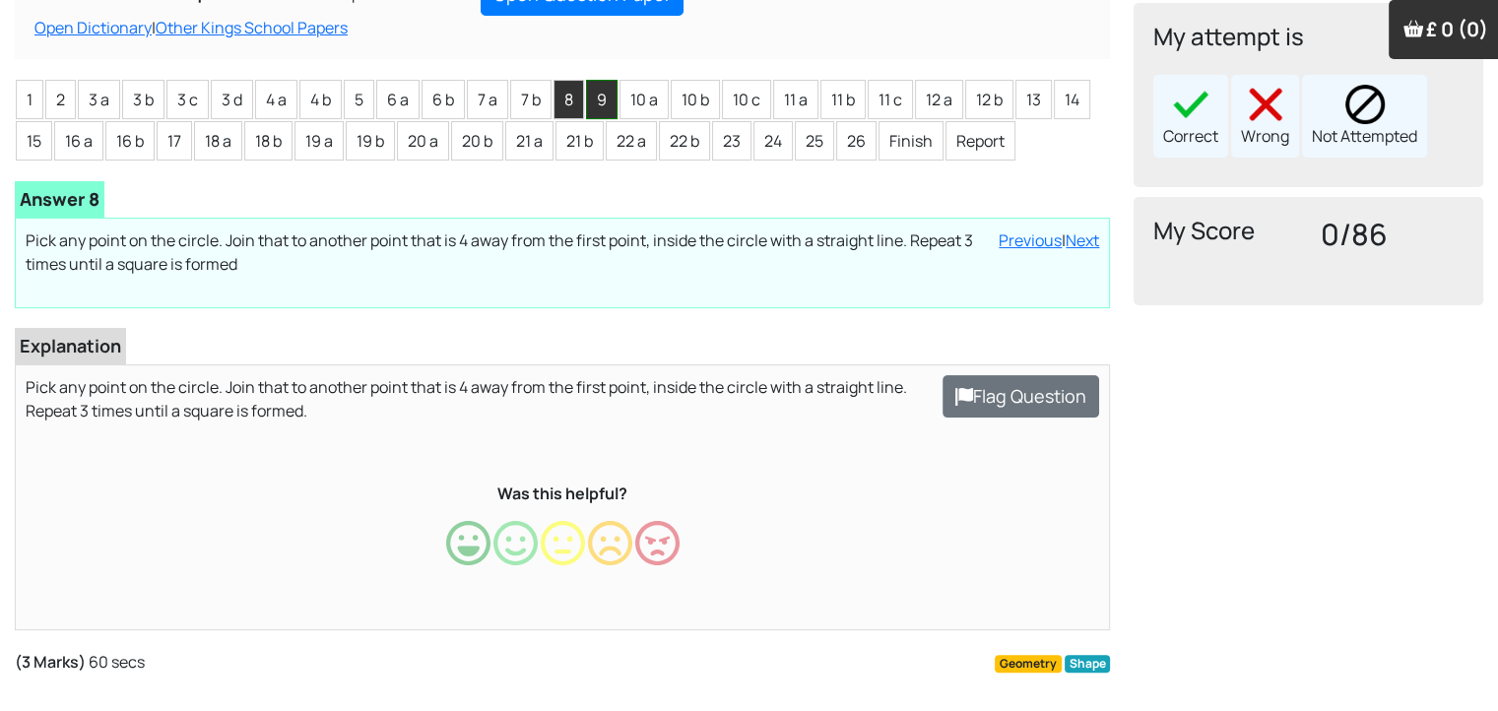
click at [607, 100] on li "9" at bounding box center [602, 99] width 32 height 39
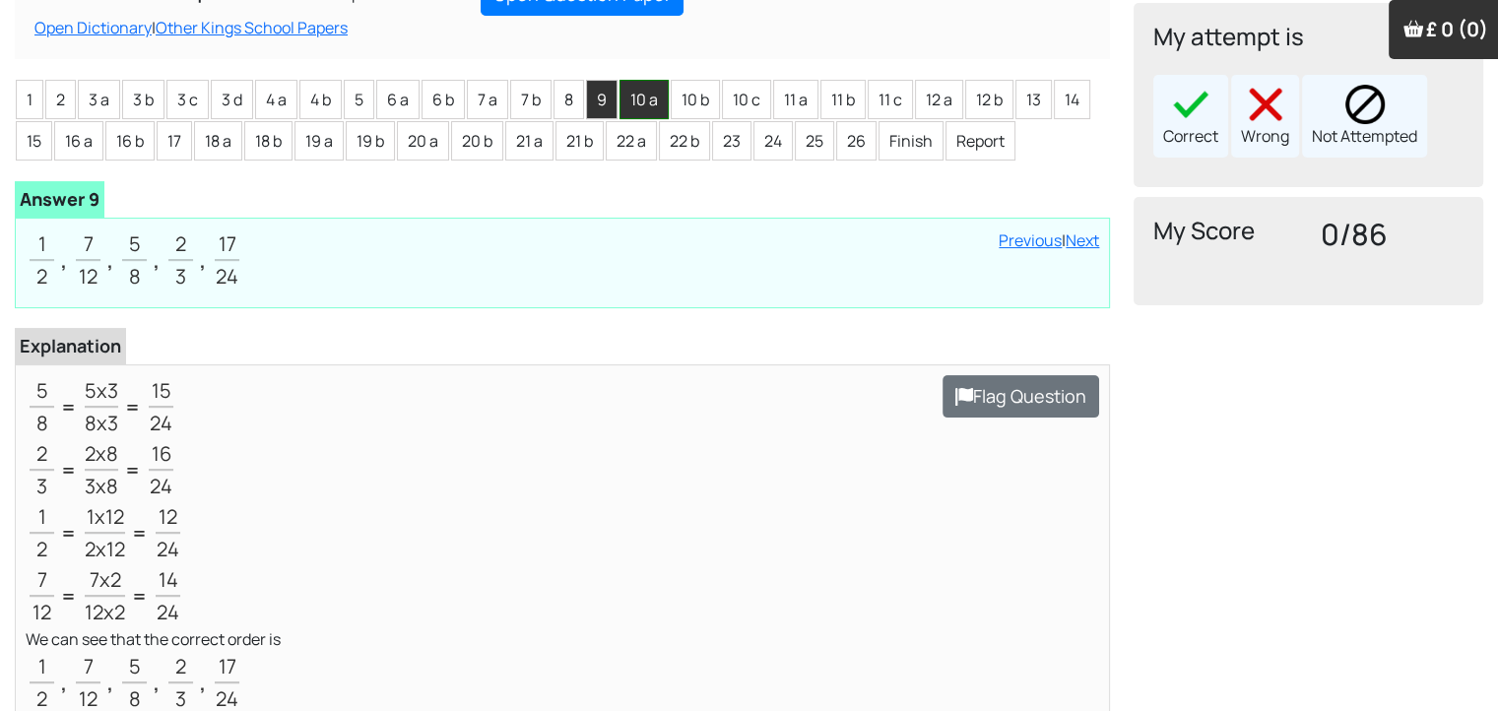
click at [641, 117] on li "10 a" at bounding box center [643, 99] width 49 height 39
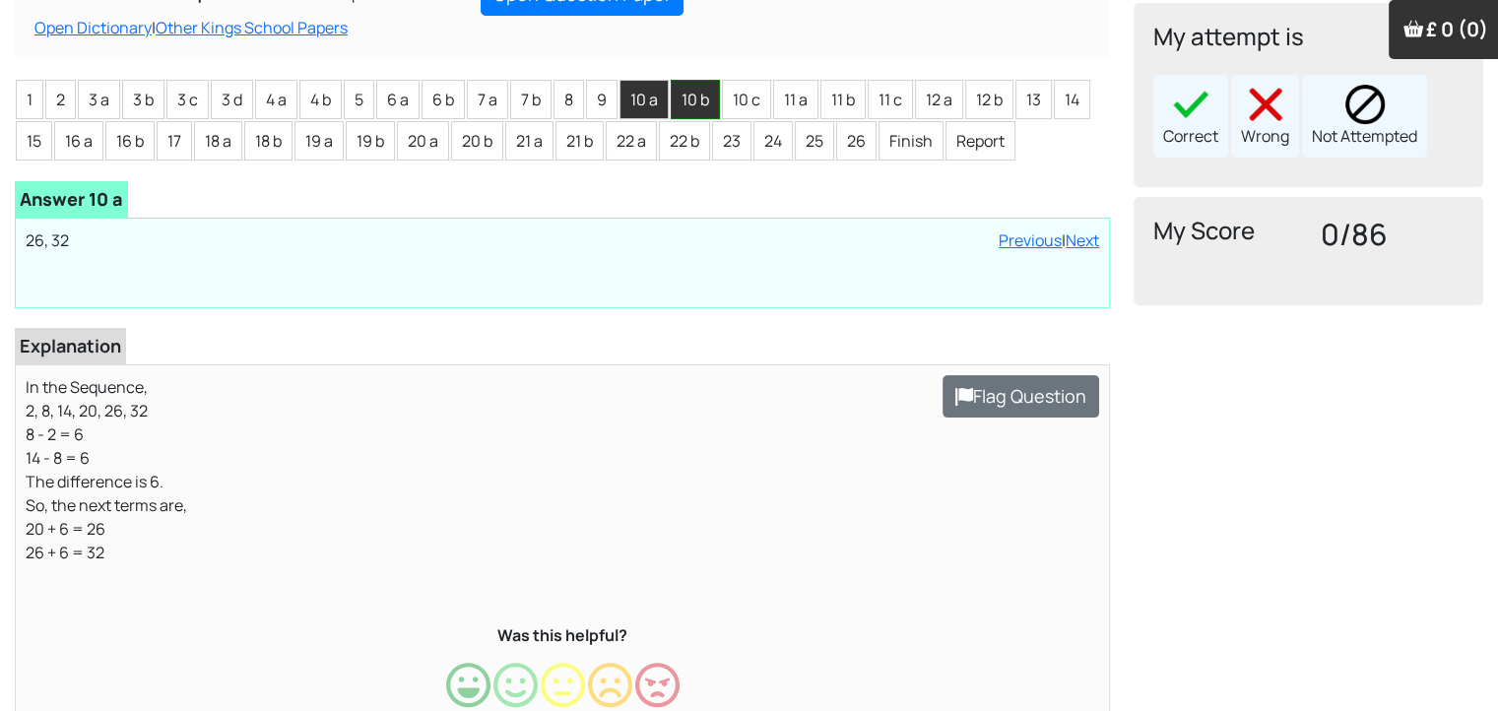
click at [695, 91] on li "10 b" at bounding box center [695, 99] width 49 height 39
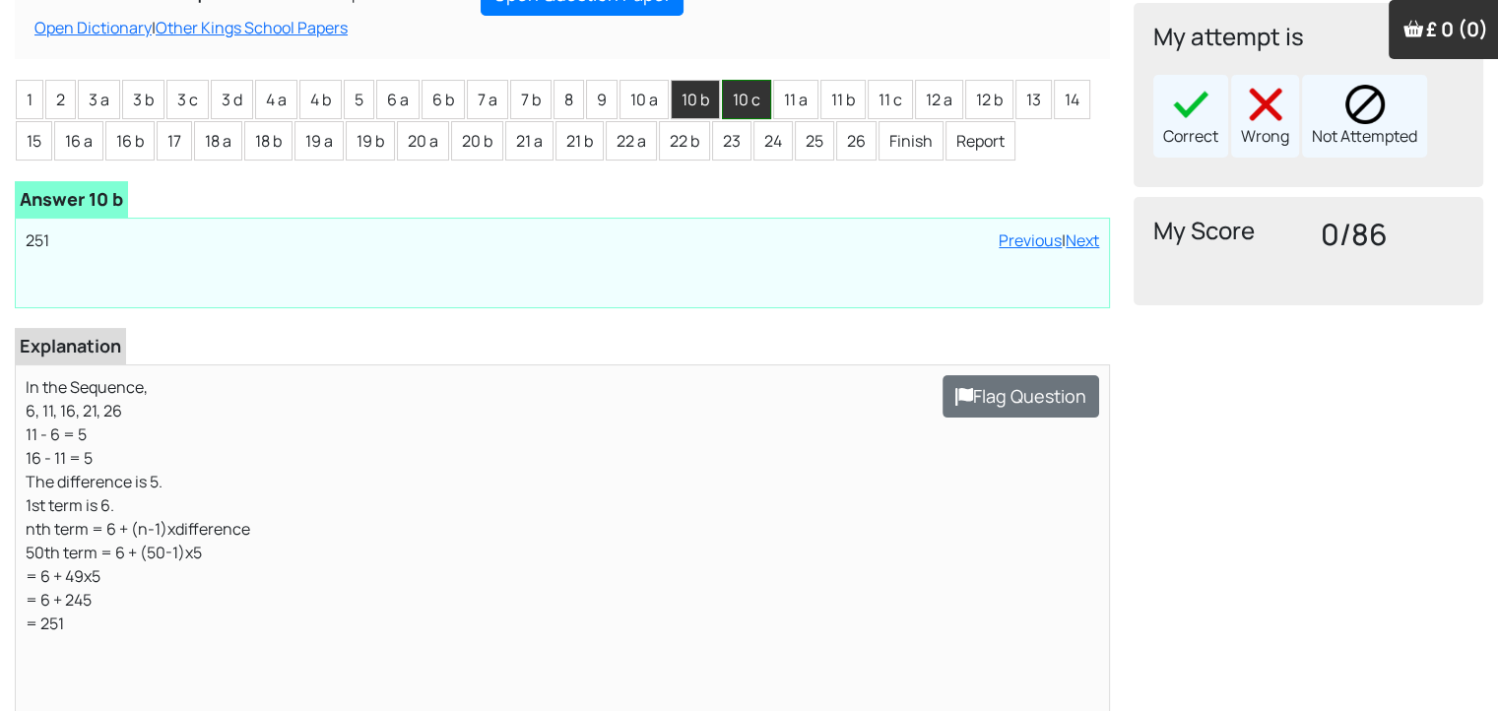
click at [746, 116] on li "10 c" at bounding box center [746, 99] width 49 height 39
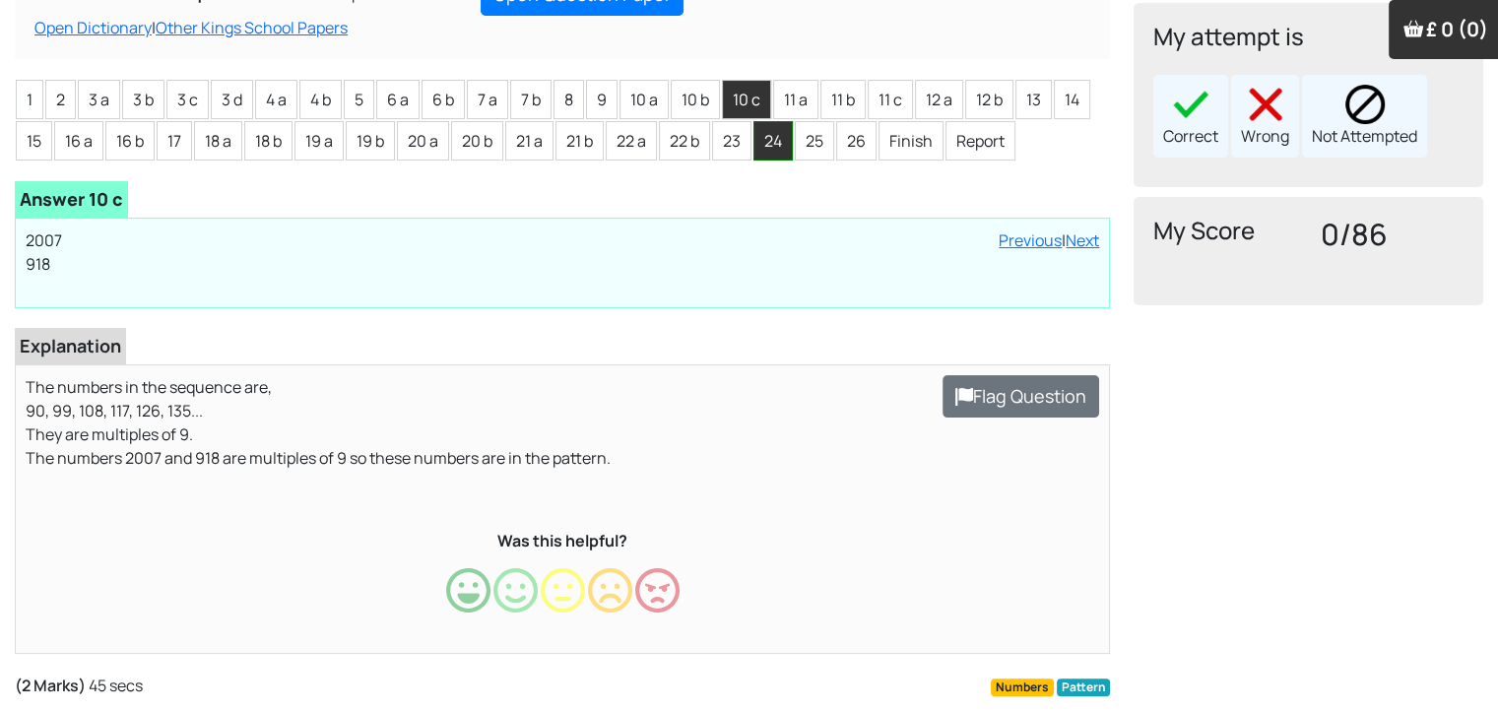
click at [776, 124] on li "24" at bounding box center [772, 140] width 39 height 39
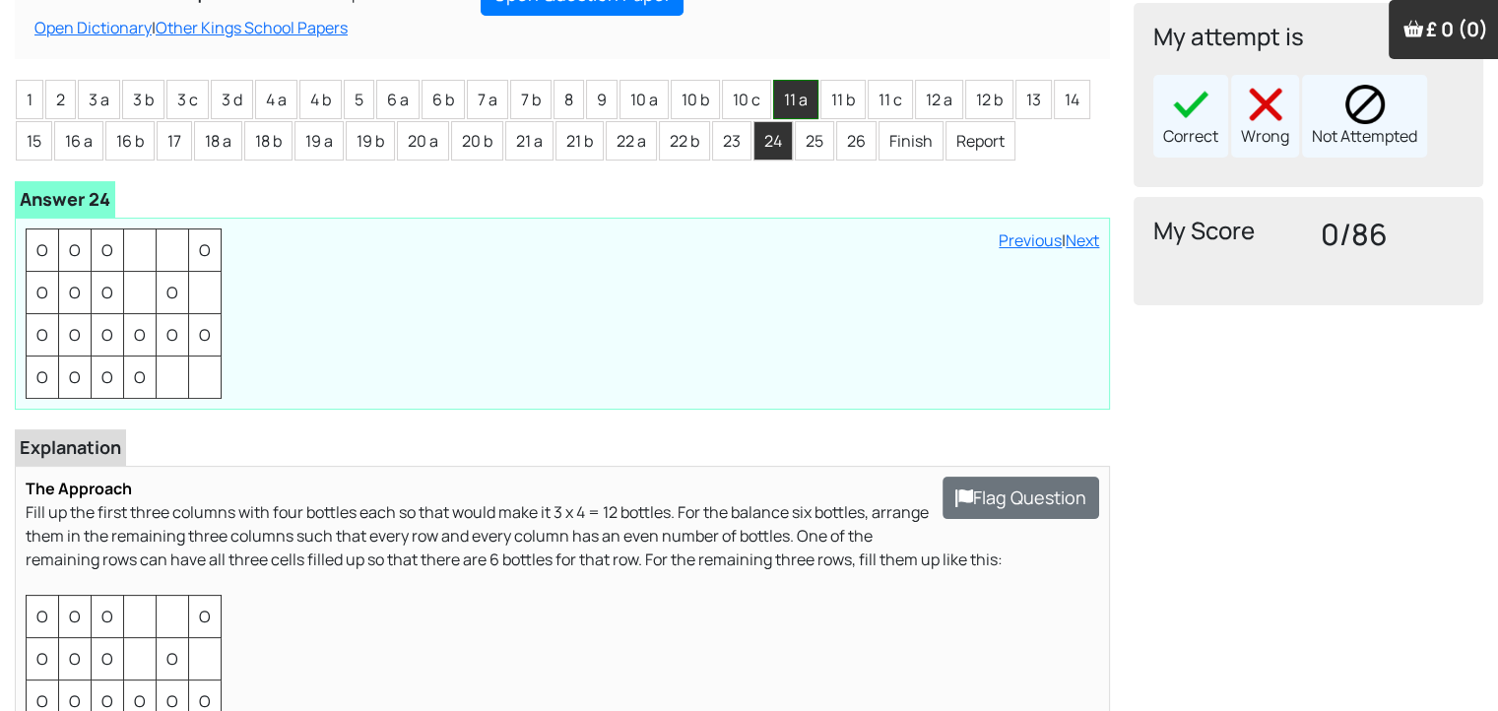
click at [811, 102] on li "11 a" at bounding box center [795, 99] width 45 height 39
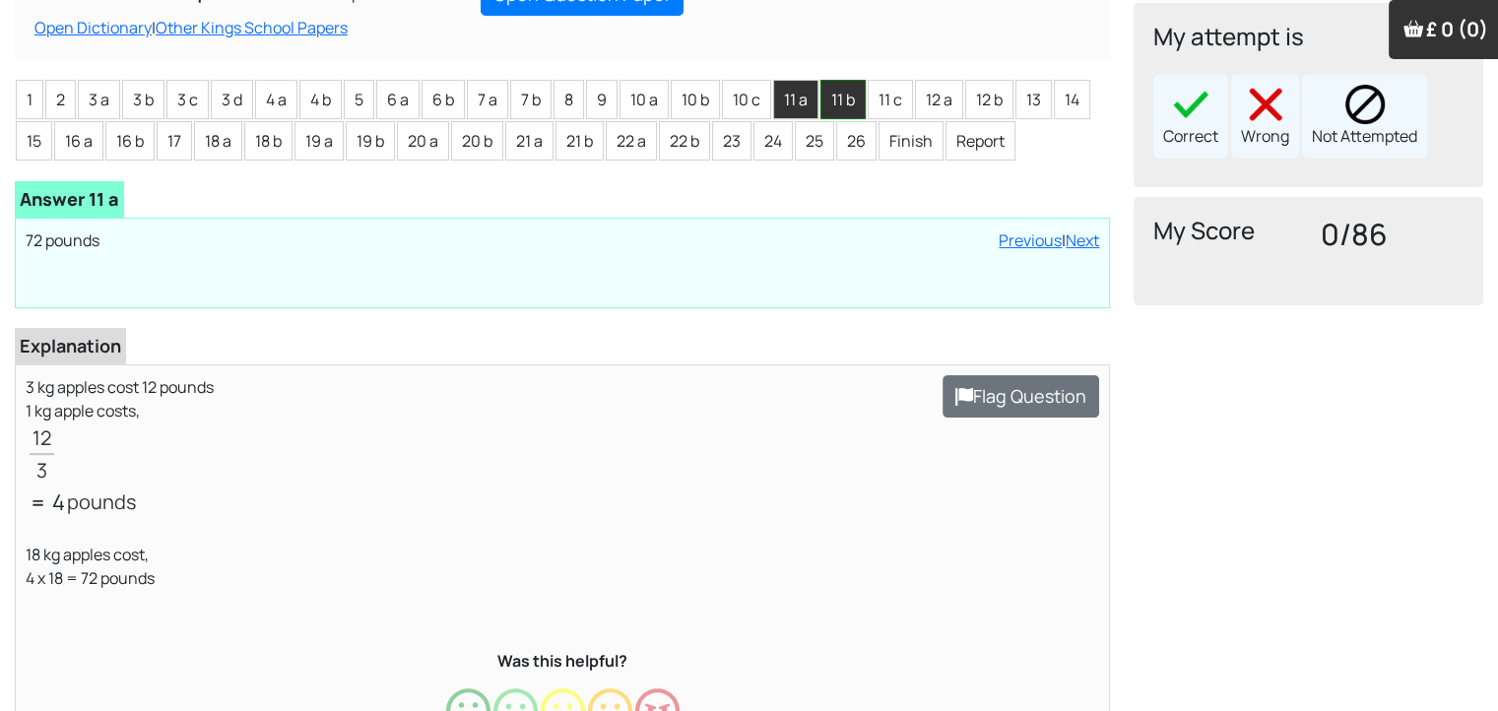
click at [856, 114] on li "11 b" at bounding box center [842, 99] width 45 height 39
click at [874, 87] on li "11 c" at bounding box center [890, 99] width 45 height 39
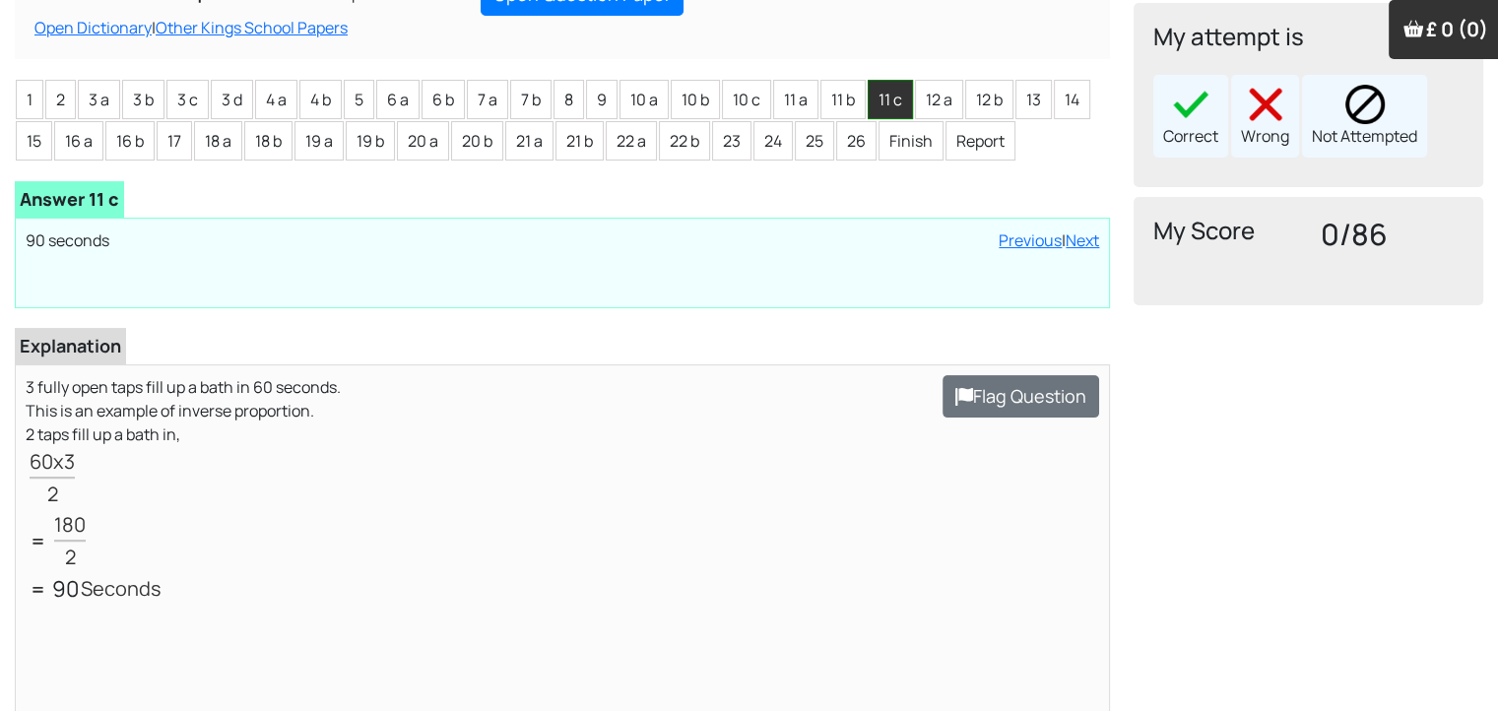
click at [211, 146] on li "18 a" at bounding box center [218, 140] width 48 height 39
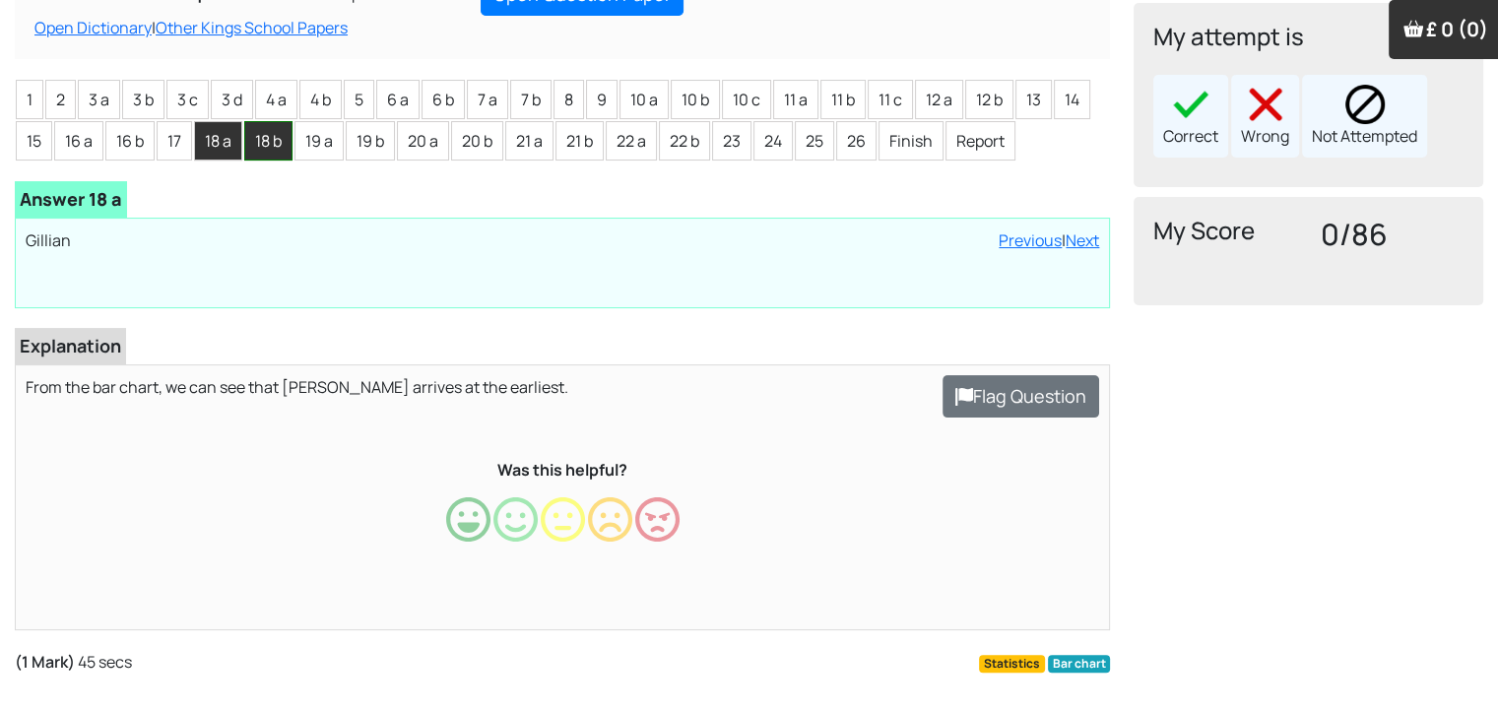
click at [256, 139] on li "18 b" at bounding box center [268, 140] width 48 height 39
click at [406, 144] on li "20 a" at bounding box center [423, 140] width 52 height 39
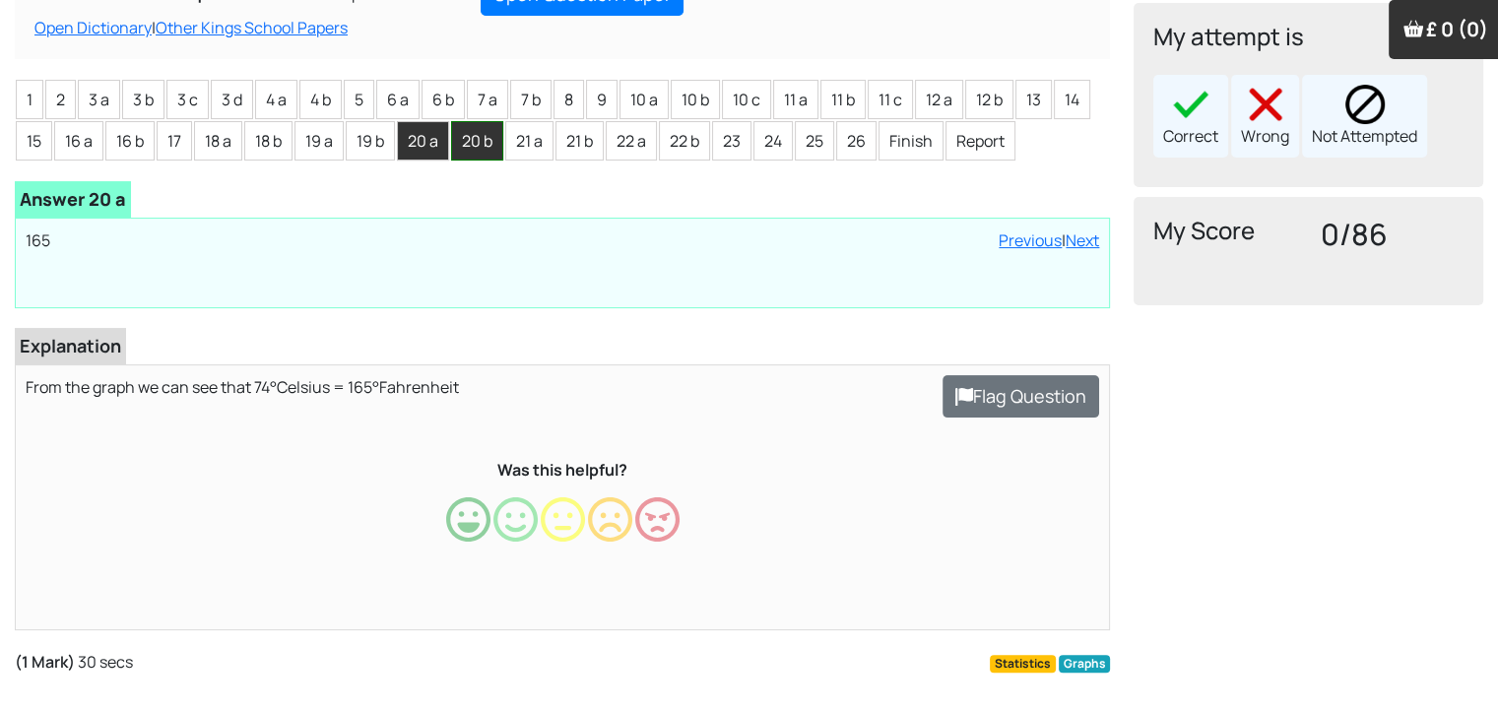
click at [457, 150] on li "20 b" at bounding box center [477, 140] width 52 height 39
click at [674, 133] on li "22 b" at bounding box center [684, 140] width 51 height 39
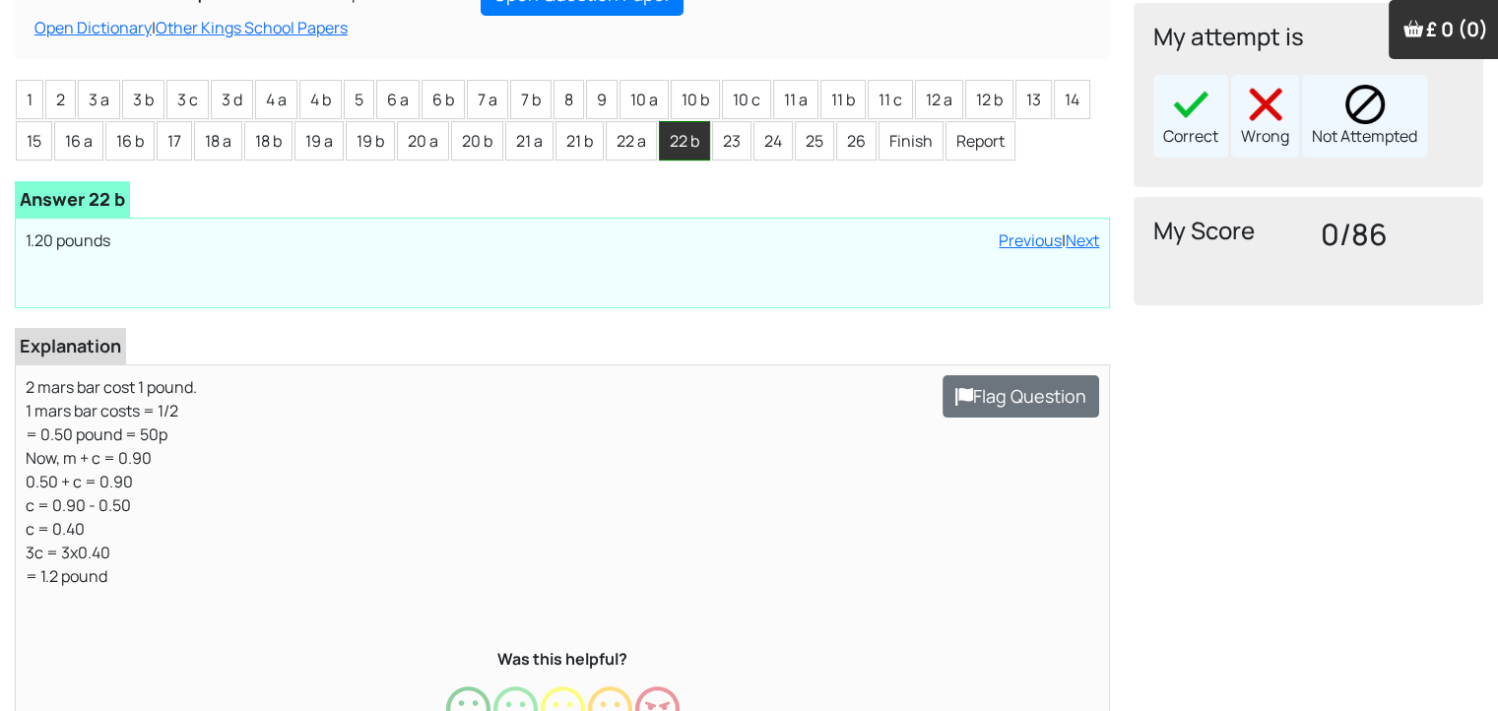
click at [830, 158] on li "25" at bounding box center [814, 140] width 39 height 39
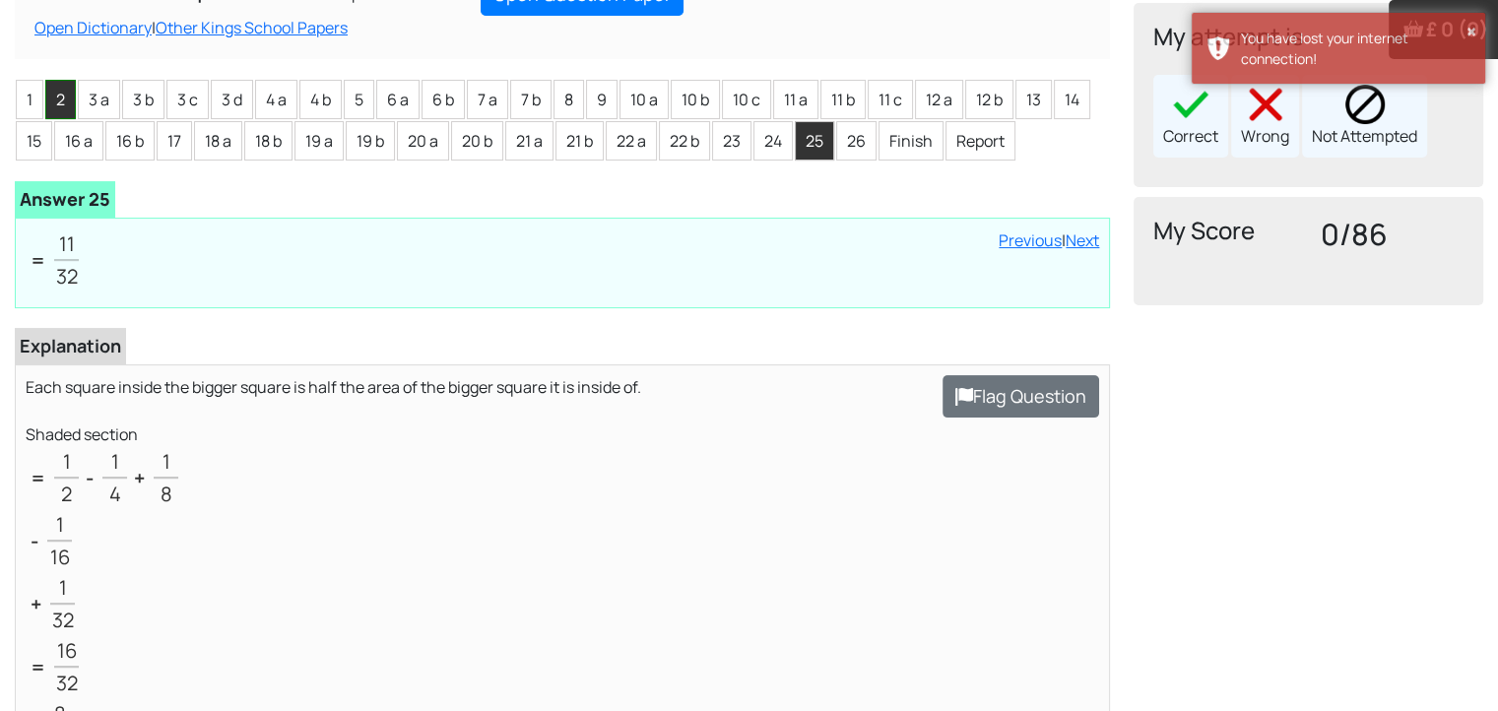
click at [52, 99] on li "2" at bounding box center [60, 99] width 31 height 39
